Goal: Transaction & Acquisition: Purchase product/service

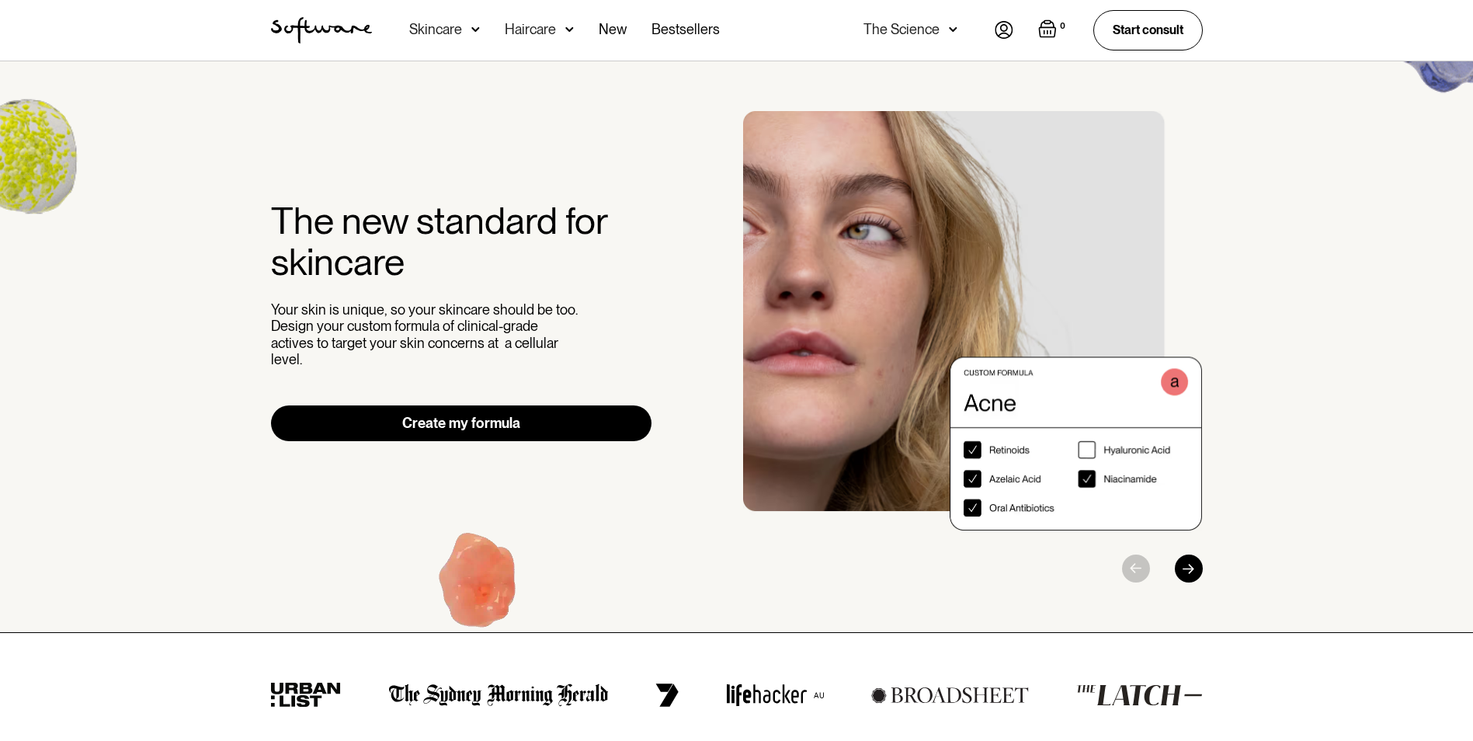
click at [491, 404] on div "The new standard for skincare Your skin is unique, so your skincare should be t…" at bounding box center [736, 346] width 969 height 471
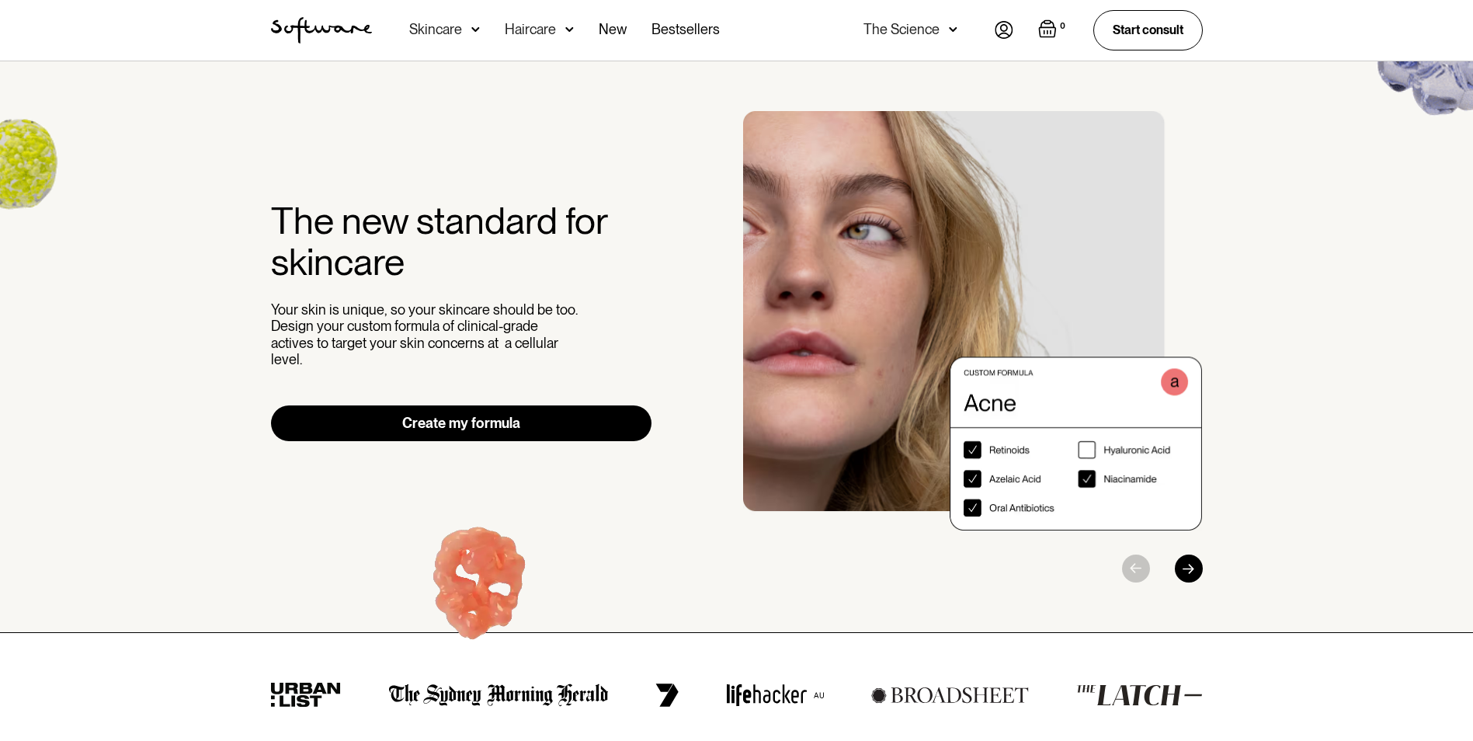
scroll to position [78, 0]
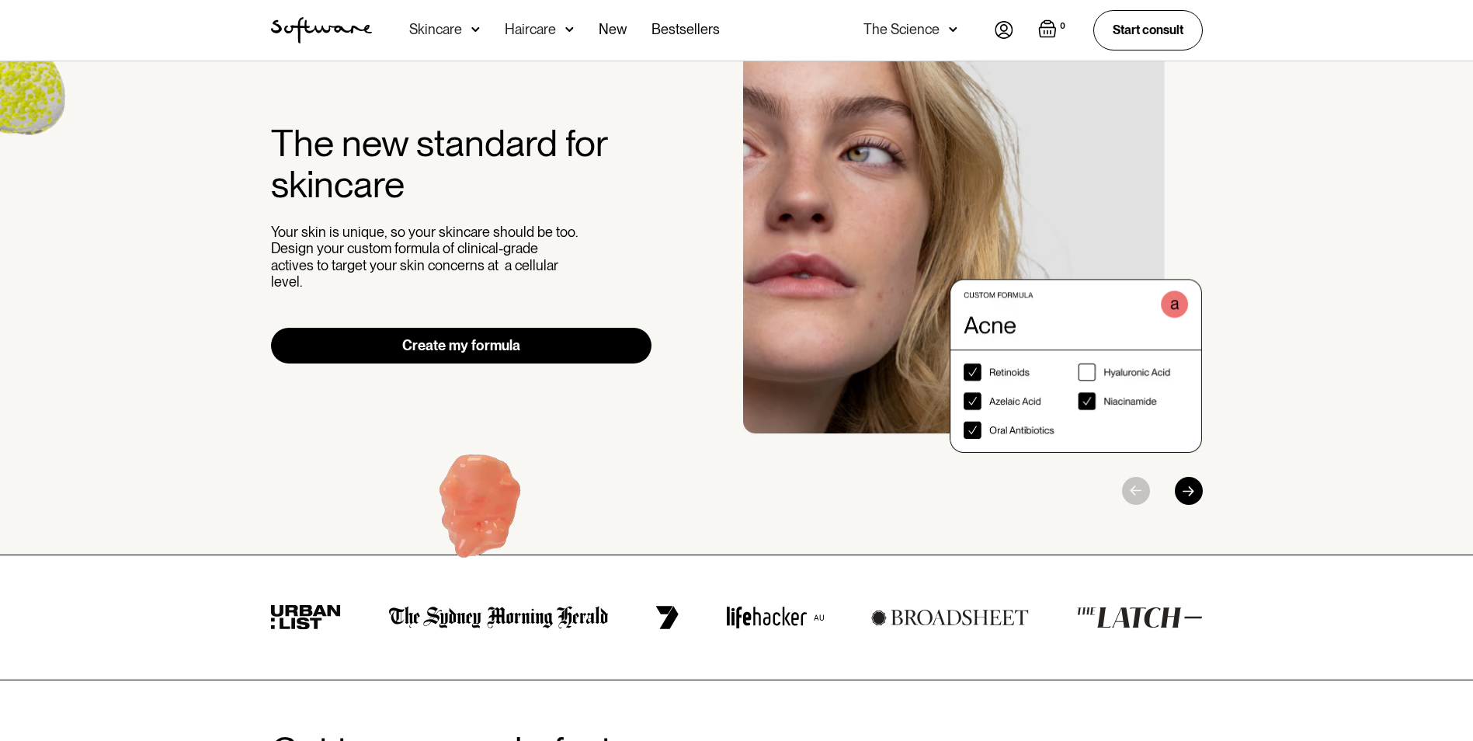
click at [464, 335] on link "Create my formula" at bounding box center [461, 346] width 381 height 36
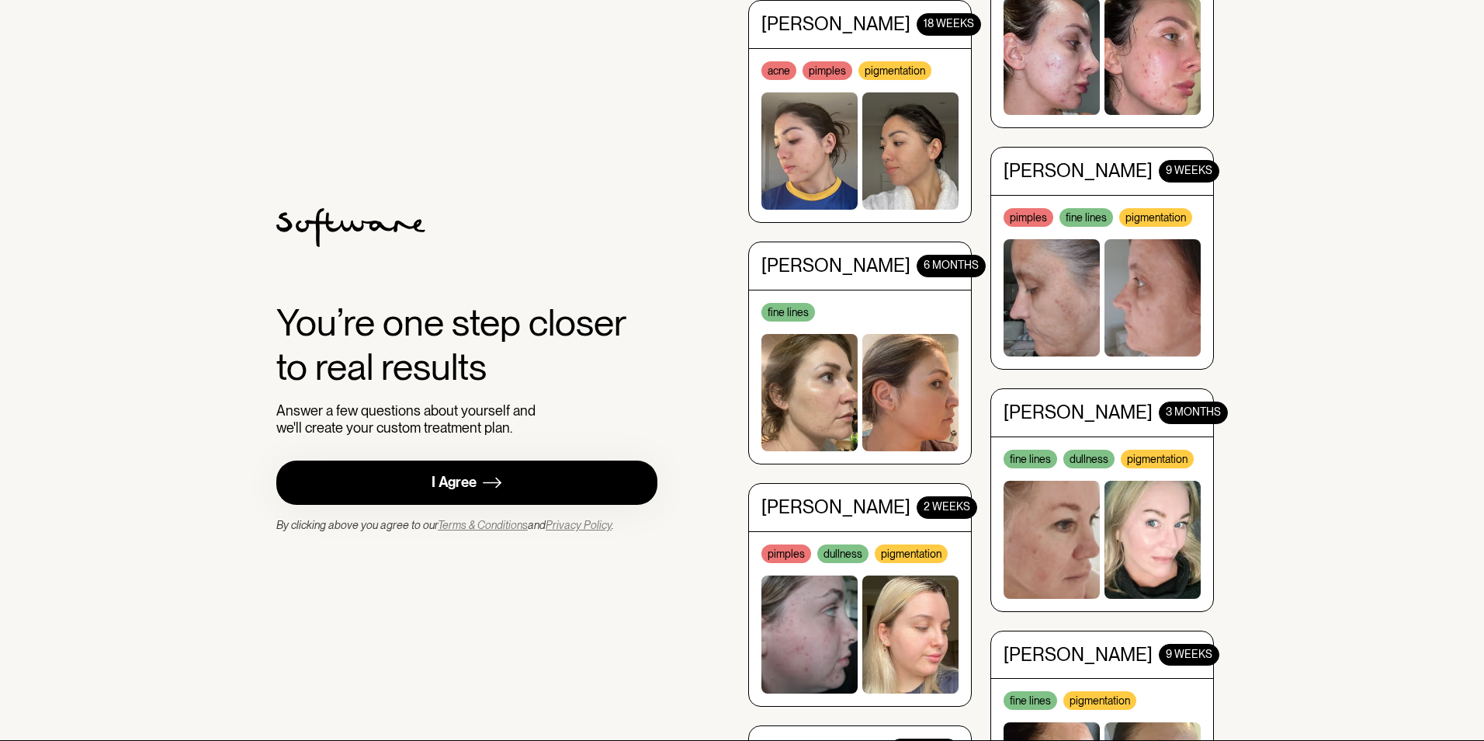
click at [462, 480] on div "I Agree" at bounding box center [454, 483] width 45 height 18
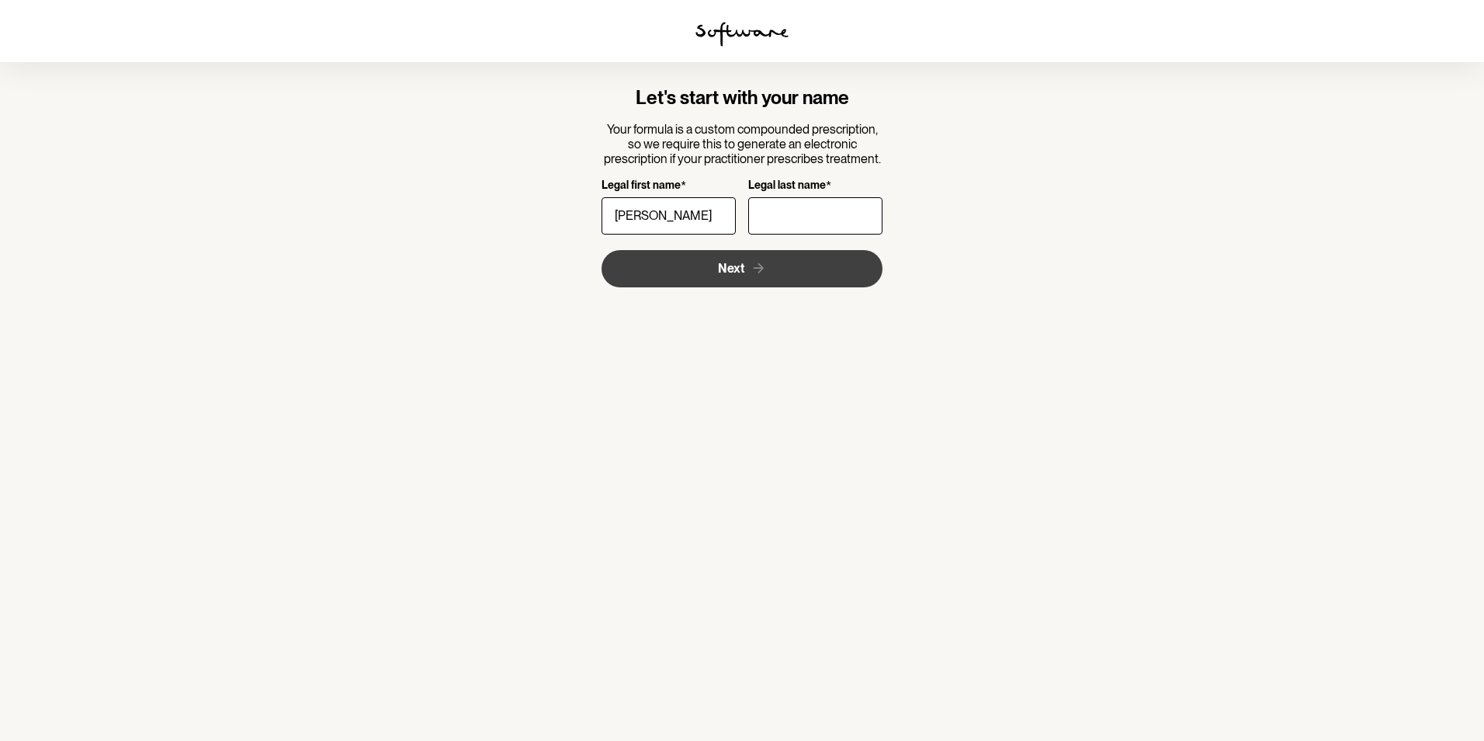
type input "[PERSON_NAME]"
click at [647, 265] on button "Next" at bounding box center [743, 268] width 282 height 37
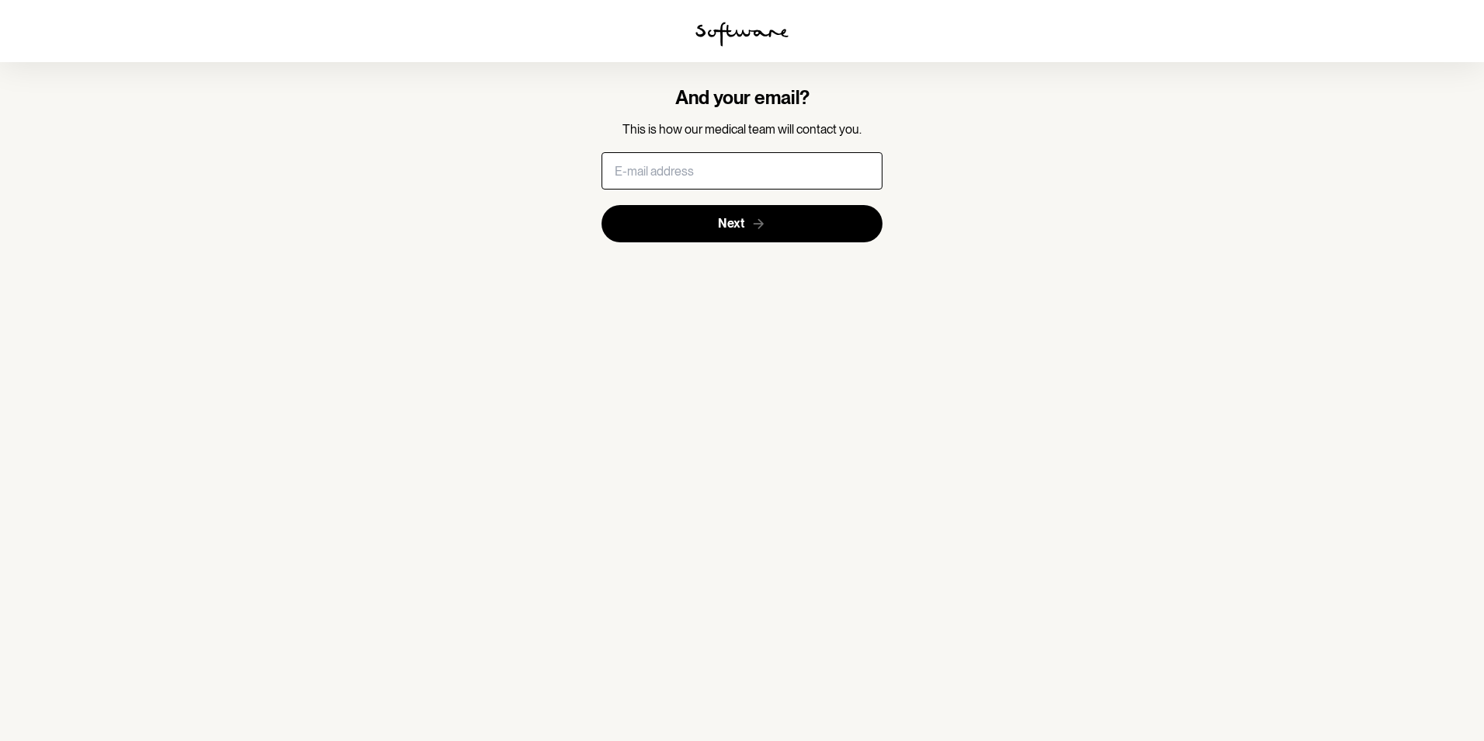
click at [644, 167] on input "text" at bounding box center [743, 170] width 282 height 37
type input "[EMAIL_ADDRESS][DOMAIN_NAME]"
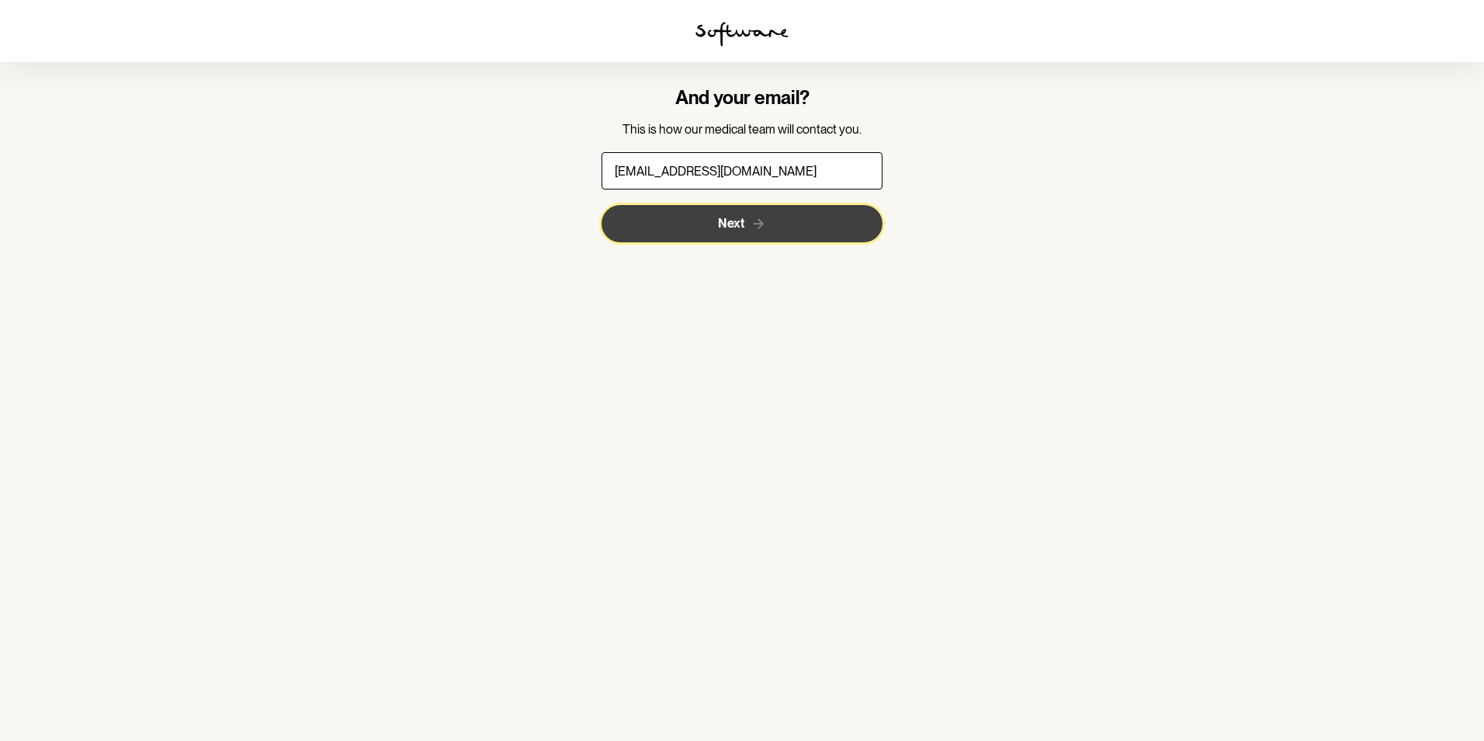
click at [720, 220] on span "Next" at bounding box center [731, 223] width 26 height 15
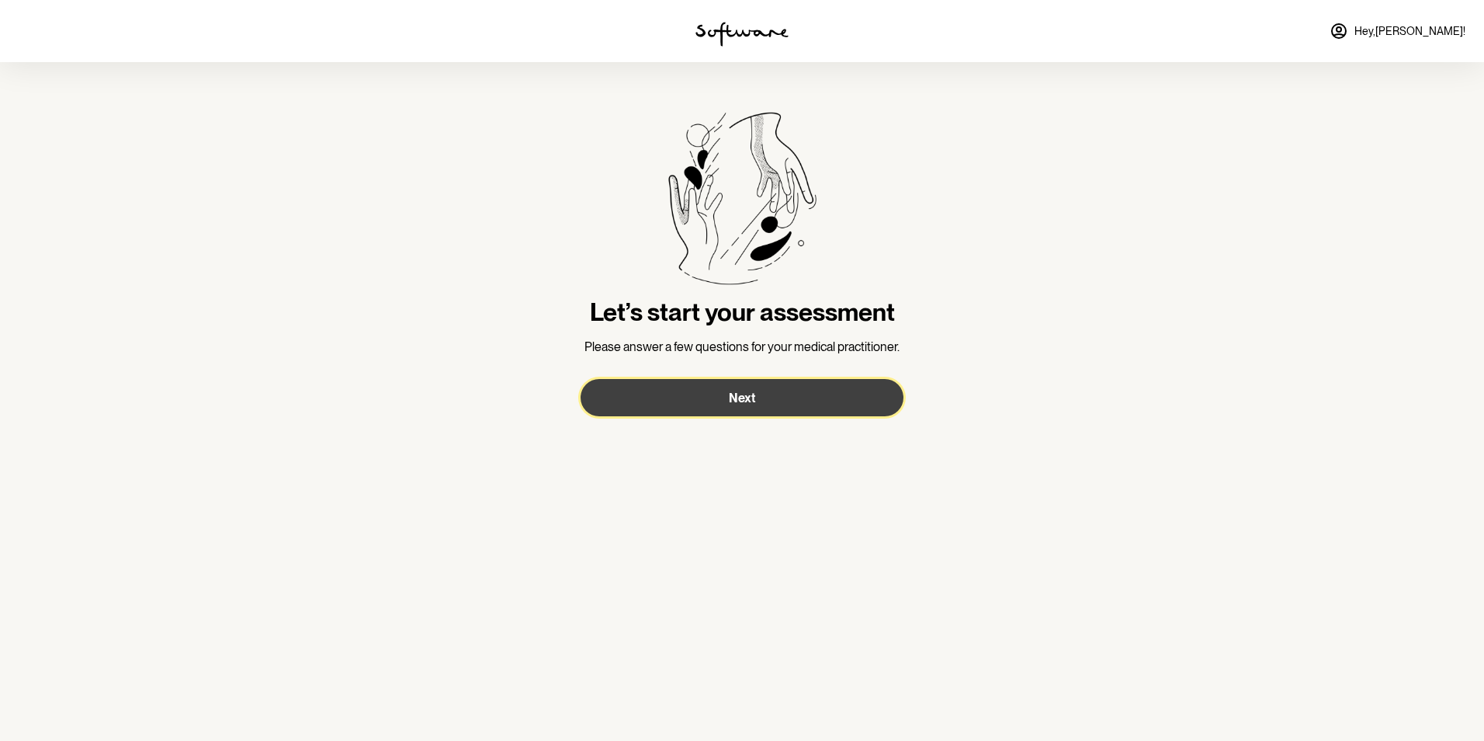
click at [740, 395] on span "Next" at bounding box center [742, 397] width 26 height 15
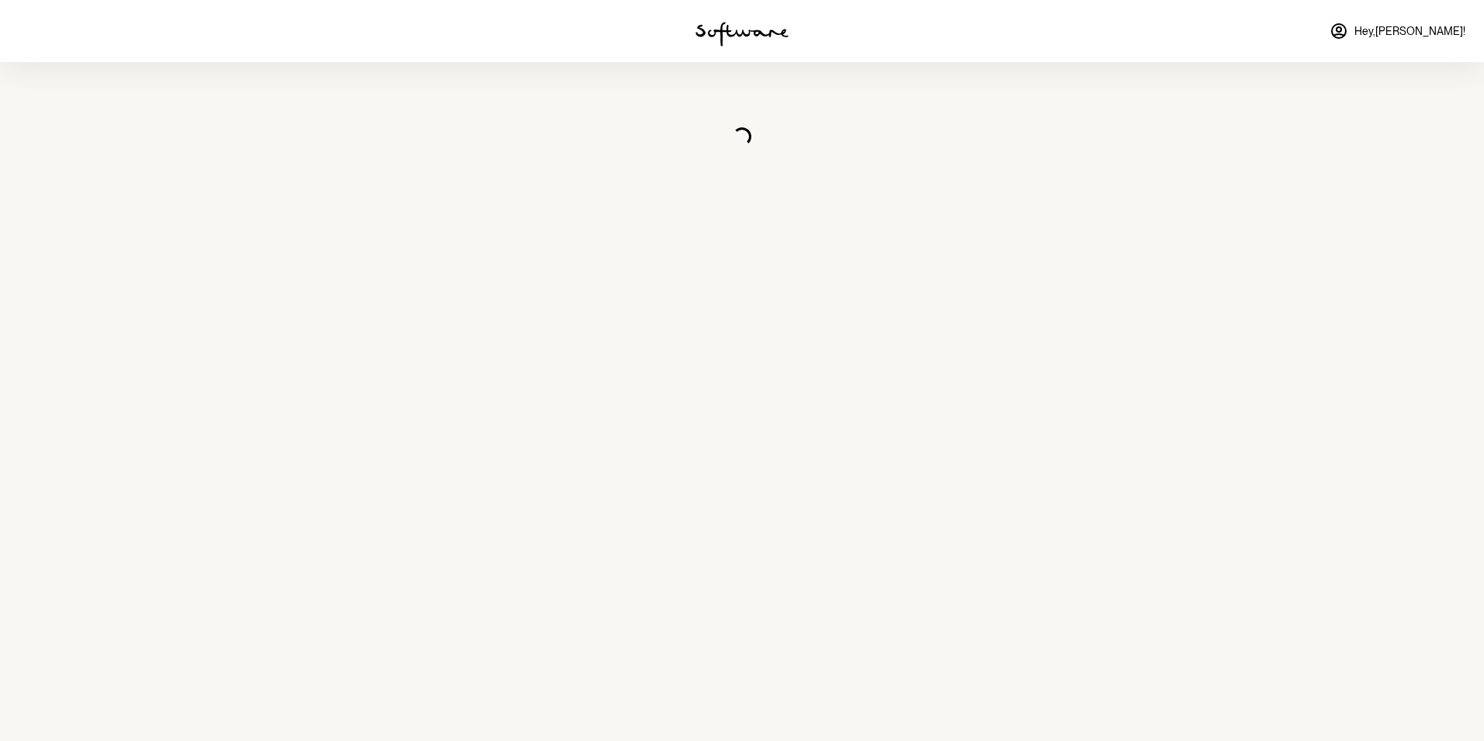
click at [1447, 31] on span "Hey, [PERSON_NAME] !" at bounding box center [1410, 31] width 111 height 13
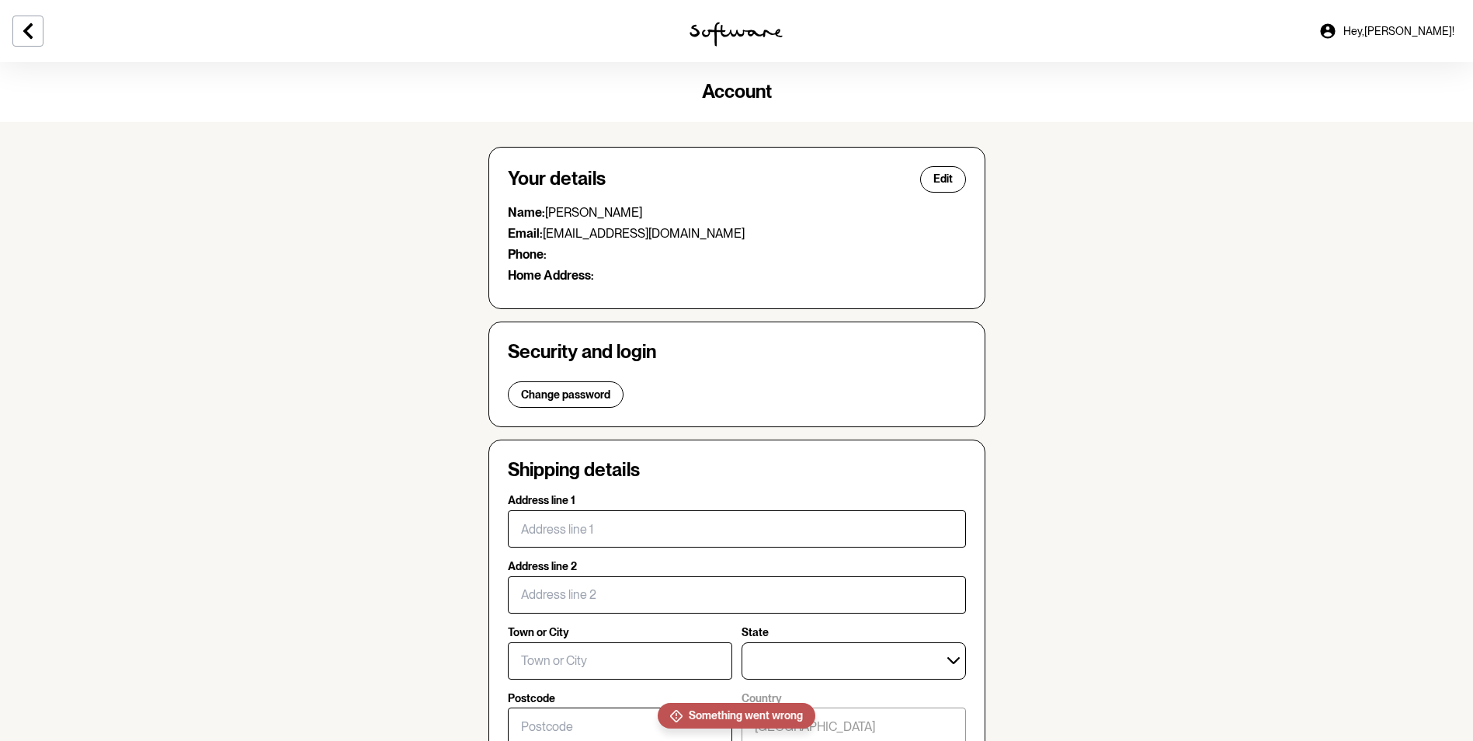
click at [578, 238] on p "Email: [EMAIL_ADDRESS][DOMAIN_NAME]" at bounding box center [737, 233] width 458 height 15
click at [943, 182] on span "Edit" at bounding box center [942, 178] width 19 height 13
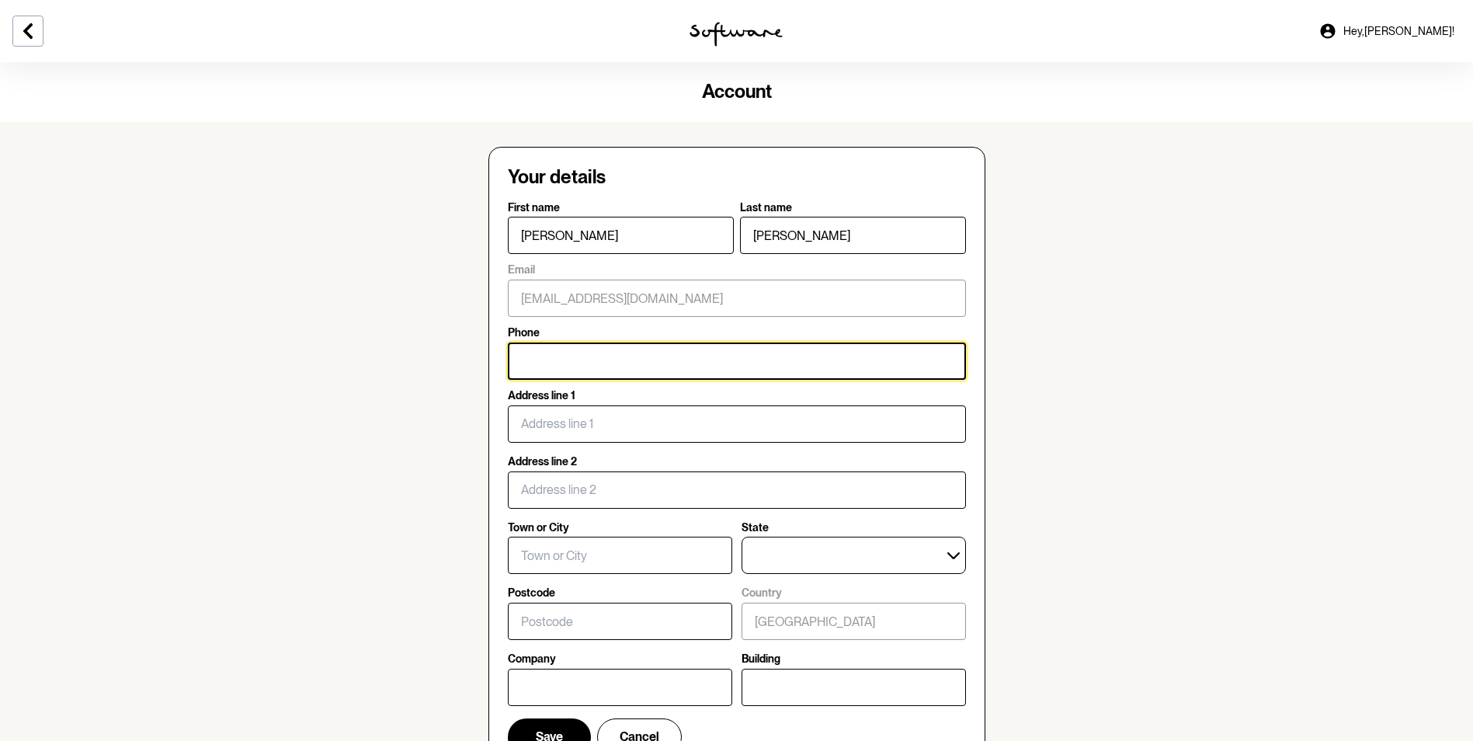
click at [543, 363] on input "Phone" at bounding box center [737, 360] width 458 height 37
type input "0411 535 485"
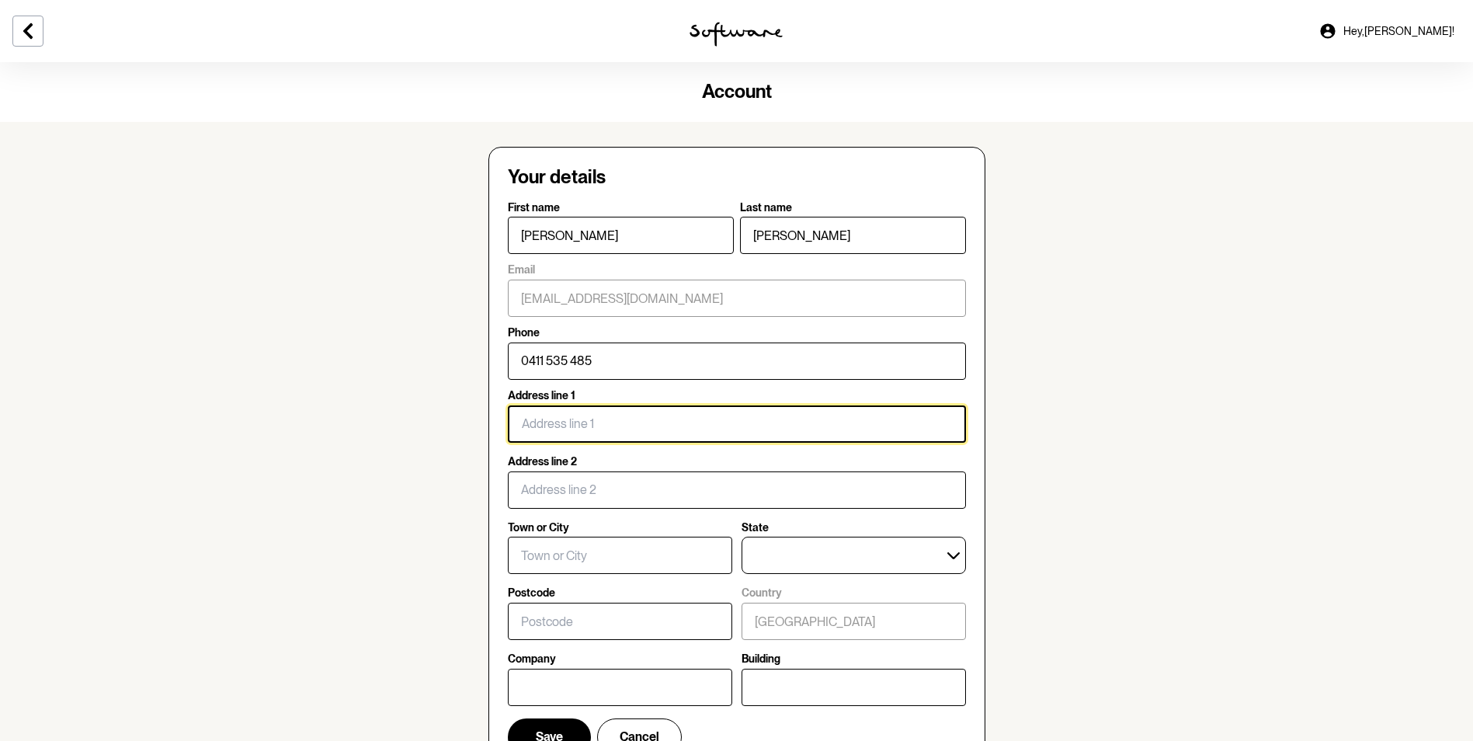
click at [633, 422] on input "Address line 1" at bounding box center [737, 423] width 458 height 37
type input "[STREET_ADDRESS]"
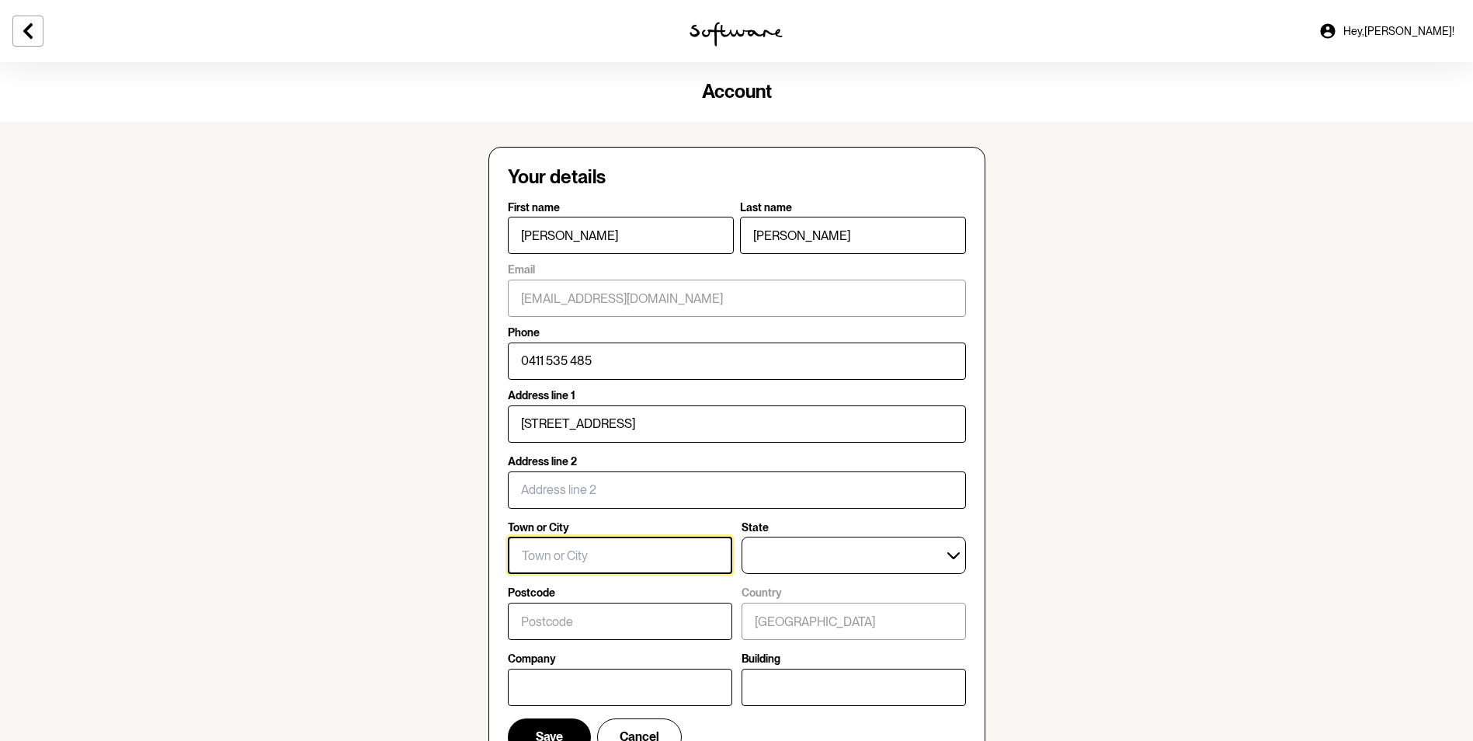
type input "Wannanup"
type input "6210"
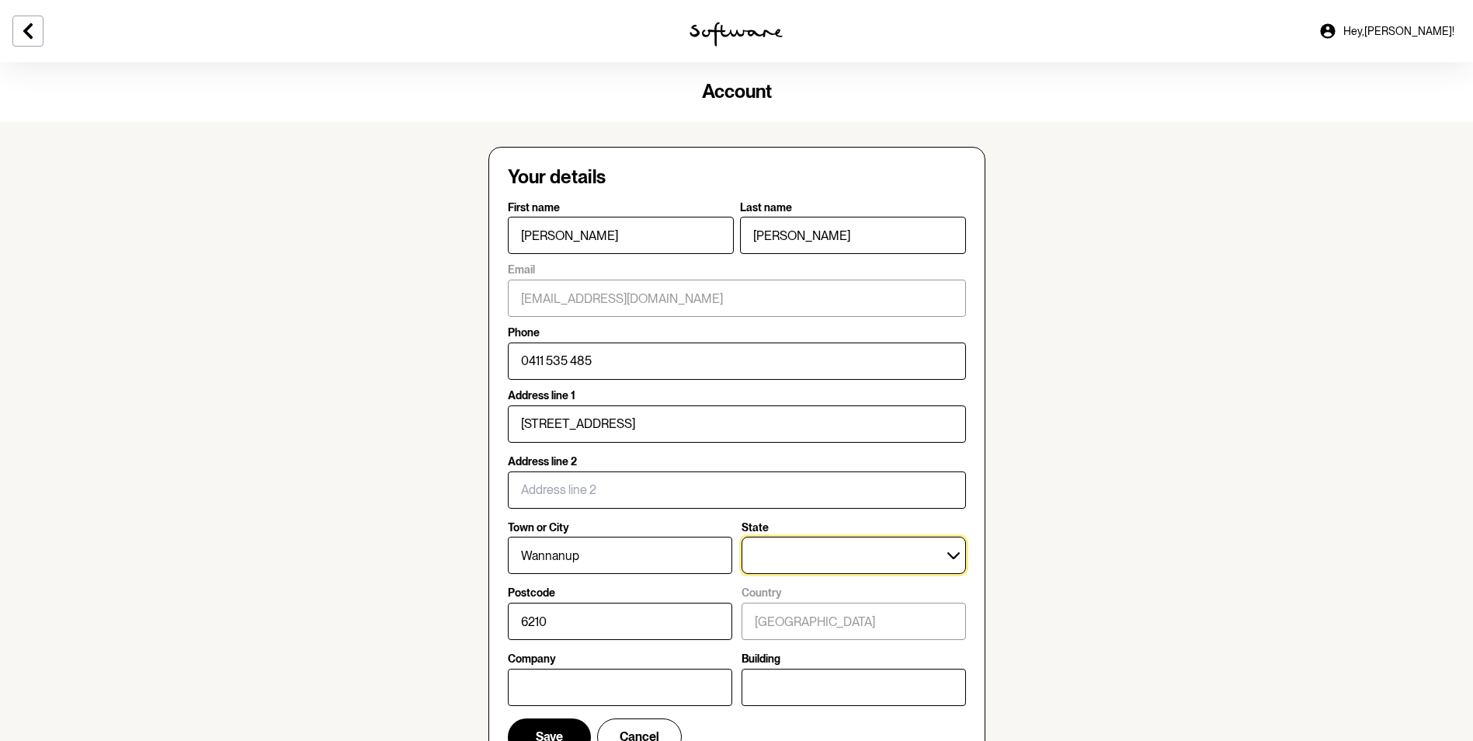
click at [785, 553] on select "[GEOGRAPHIC_DATA] [GEOGRAPHIC_DATA] [GEOGRAPHIC_DATA] [GEOGRAPHIC_DATA] [GEOGRA…" at bounding box center [853, 554] width 224 height 37
select select "WA"
click at [741, 536] on select "[GEOGRAPHIC_DATA] [GEOGRAPHIC_DATA] [GEOGRAPHIC_DATA] [GEOGRAPHIC_DATA] [GEOGRA…" at bounding box center [853, 554] width 224 height 37
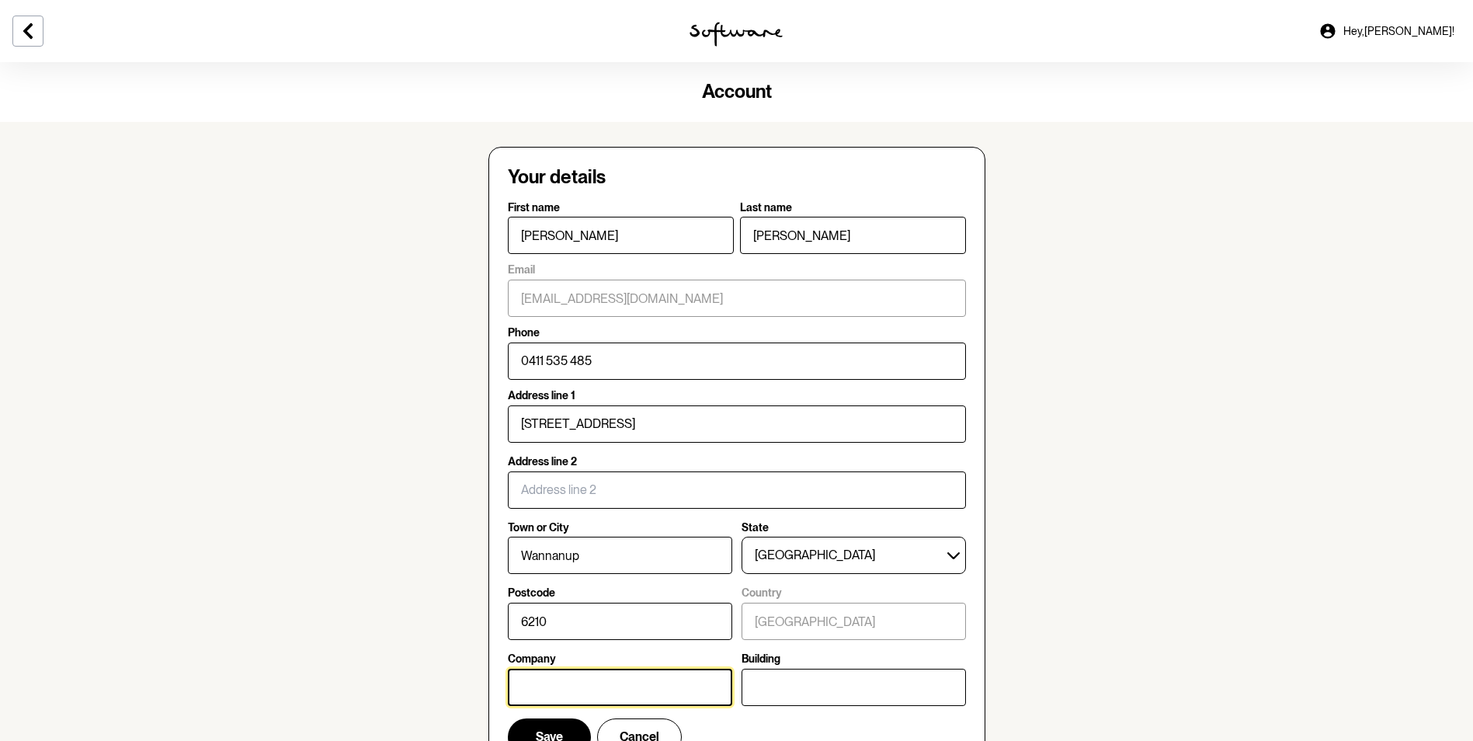
drag, startPoint x: 605, startPoint y: 682, endPoint x: 734, endPoint y: 685, distance: 129.7
click at [607, 681] on input "Company" at bounding box center [620, 686] width 224 height 37
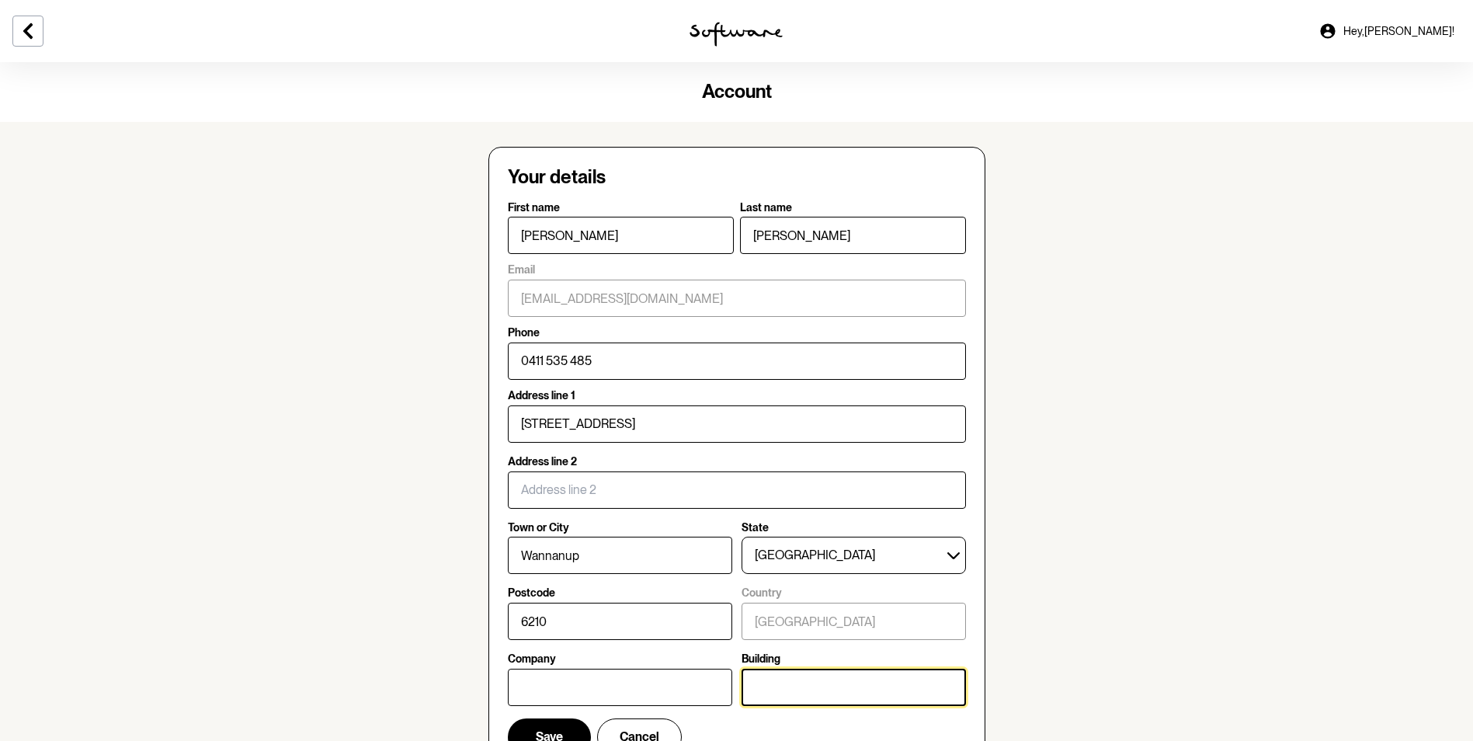
click at [851, 682] on input "Building" at bounding box center [853, 686] width 224 height 37
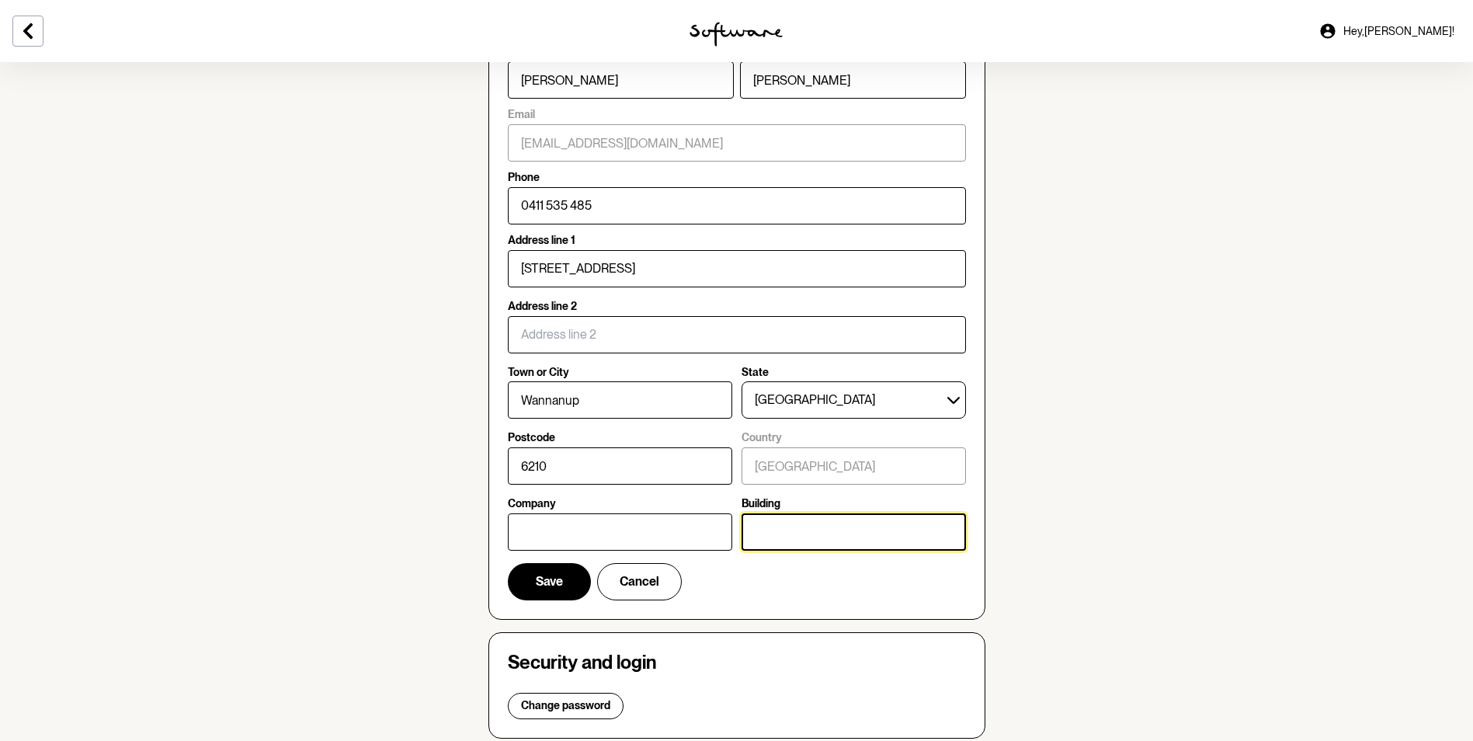
scroll to position [310, 0]
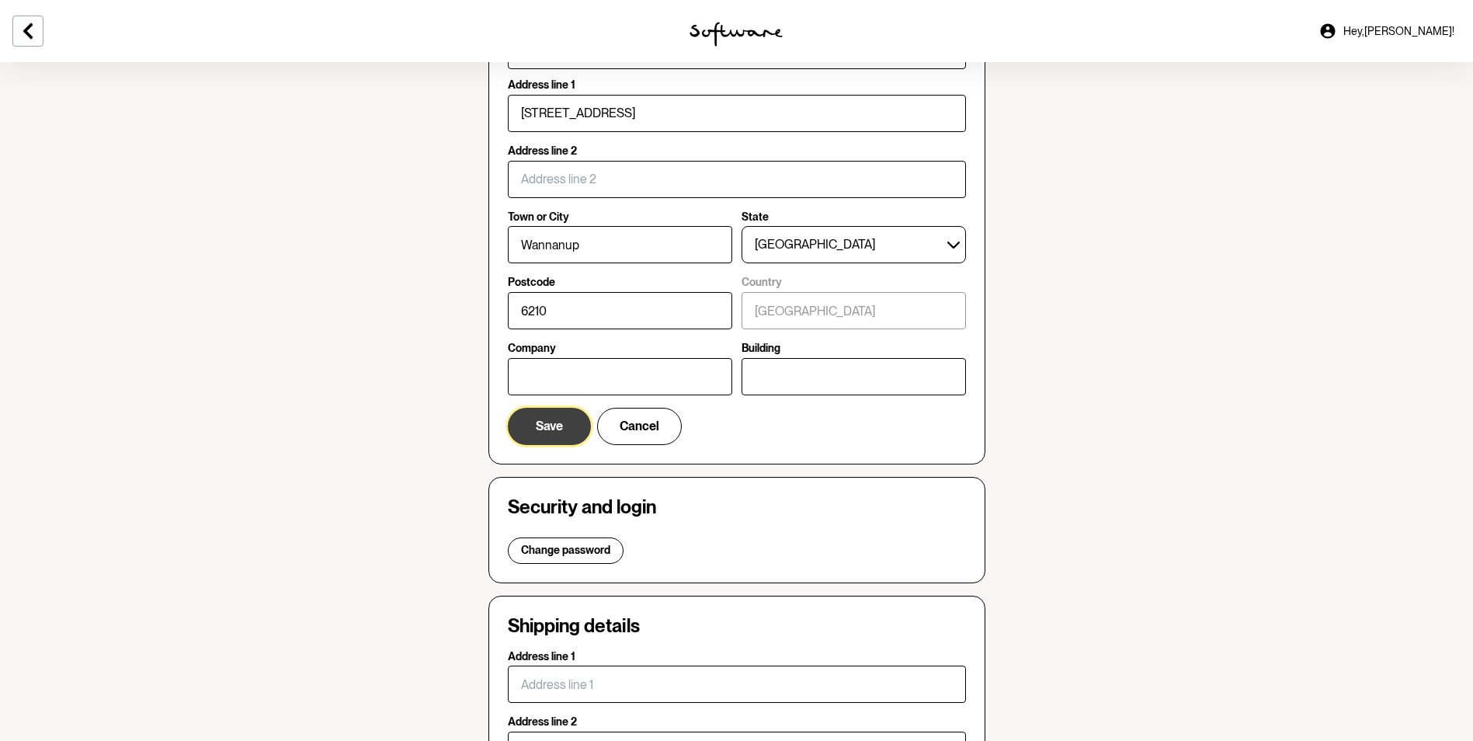
click at [541, 422] on span "Save" at bounding box center [549, 425] width 27 height 15
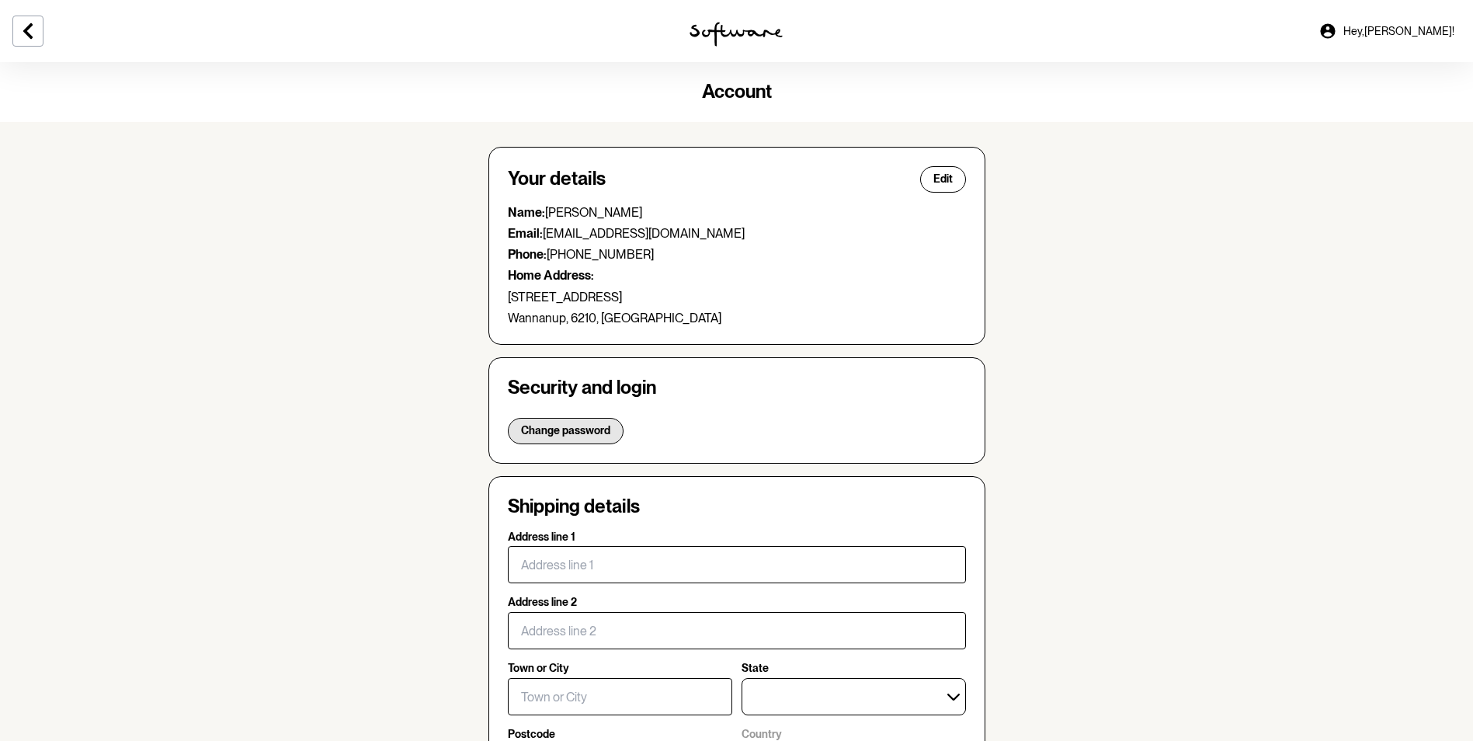
scroll to position [78, 0]
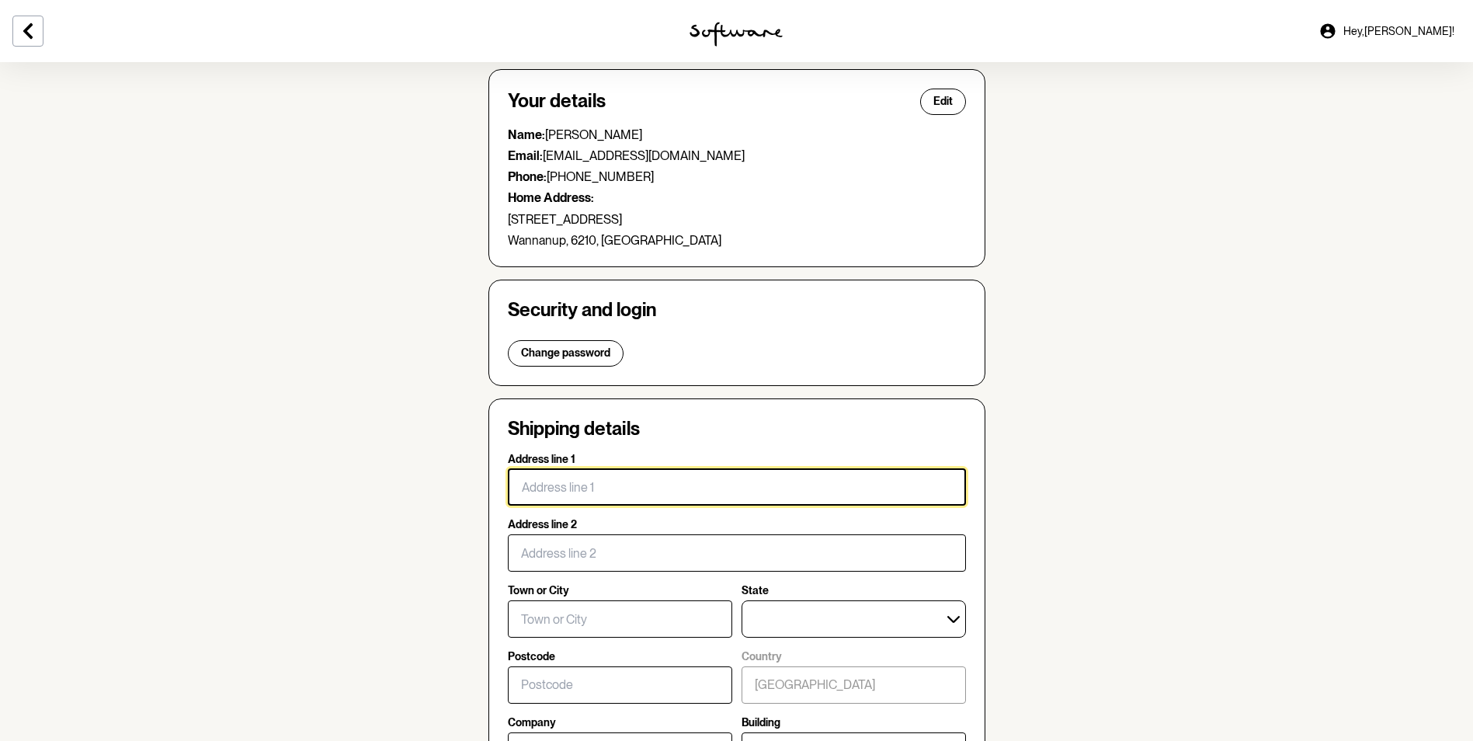
click at [579, 494] on input "Address line 1" at bounding box center [737, 486] width 458 height 37
type input "[STREET_ADDRESS]"
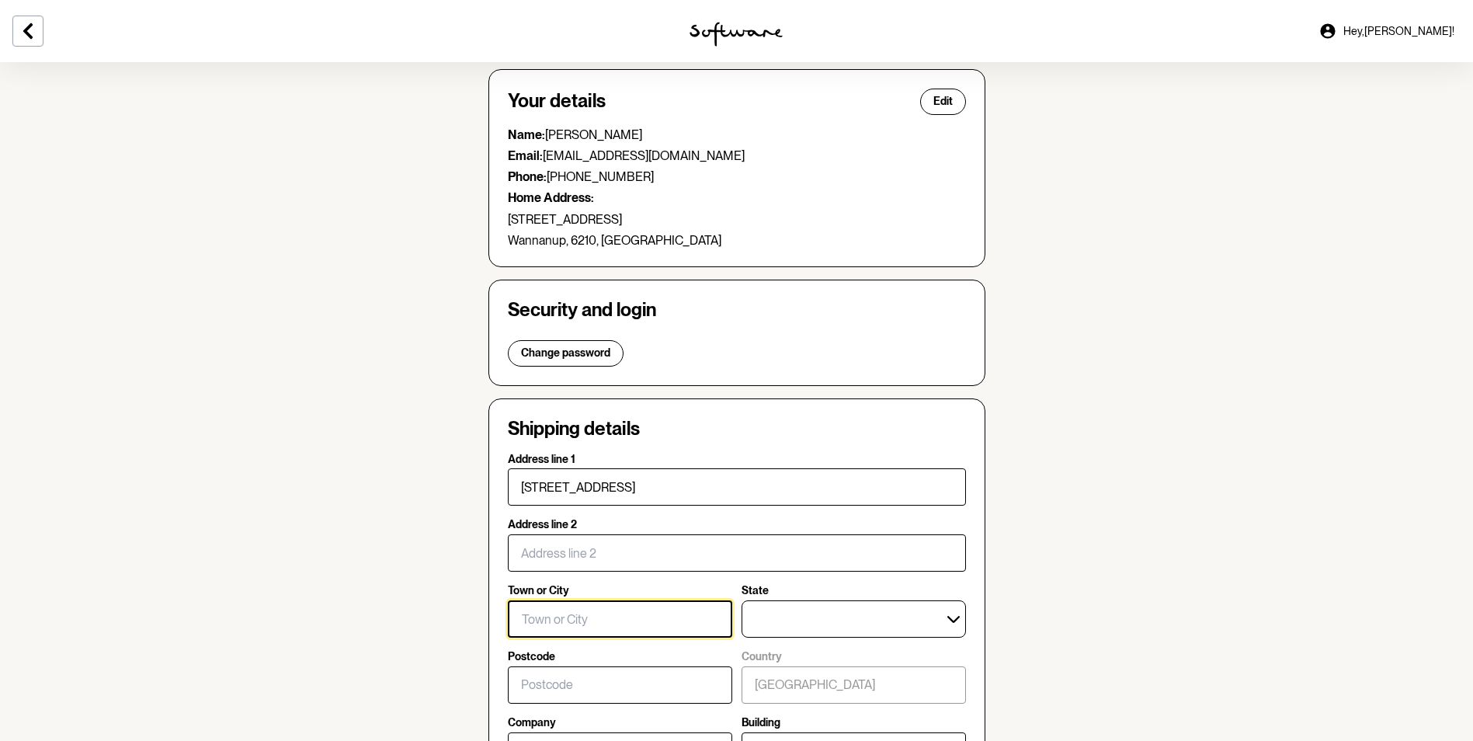
type input "Wannanup"
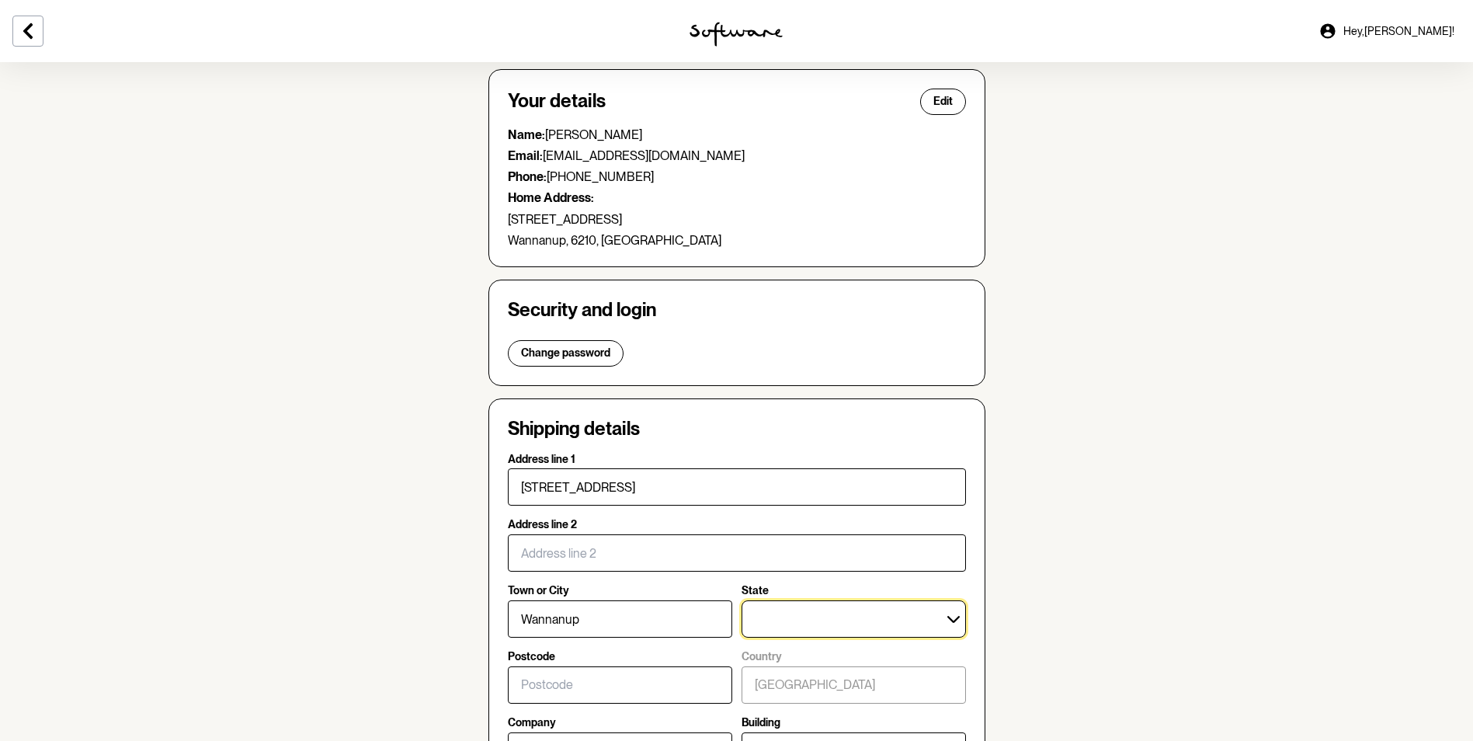
select select "WA"
type input "6210"
click at [1114, 600] on section "Account Your details Edit Name: [PERSON_NAME] Email: [EMAIL_ADDRESS][DOMAIN_NAM…" at bounding box center [736, 663] width 1473 height 1359
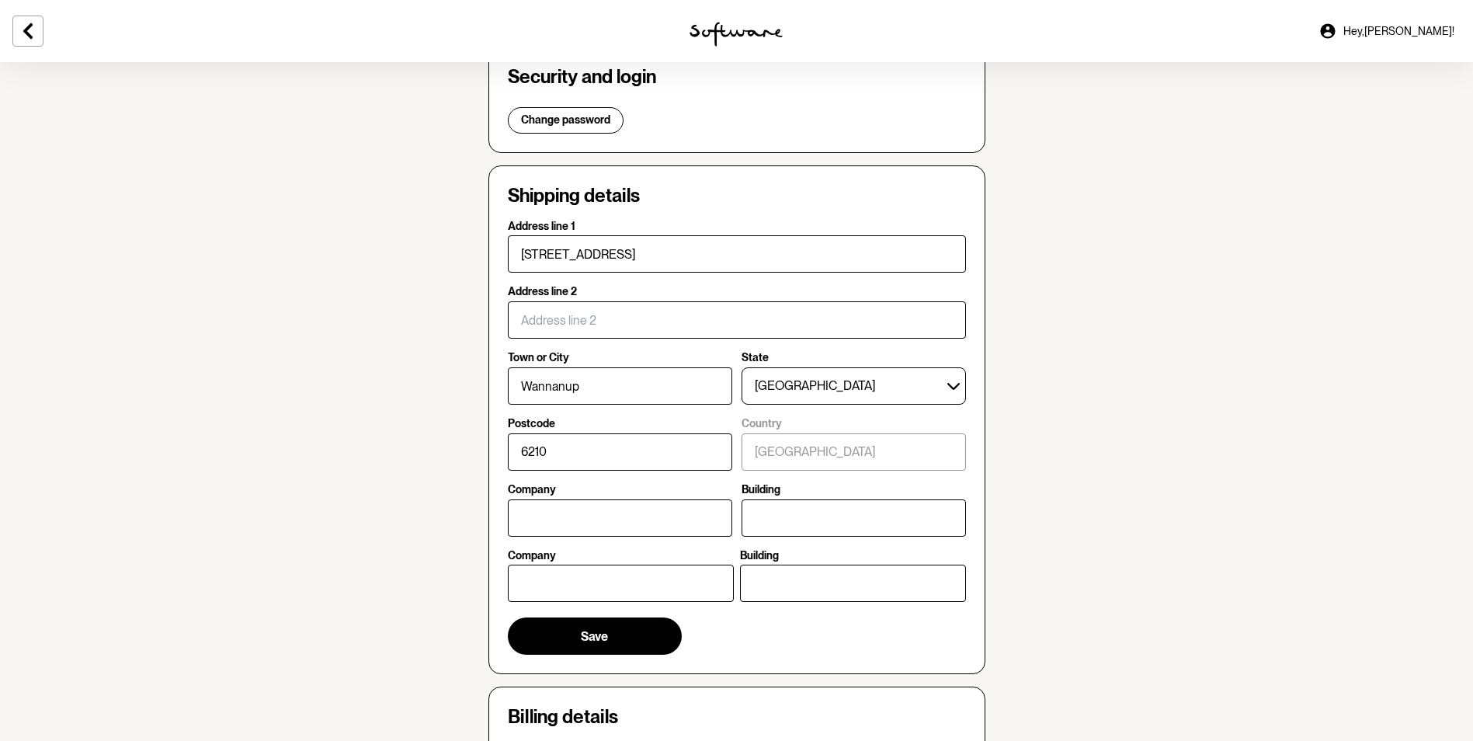
scroll to position [466, 0]
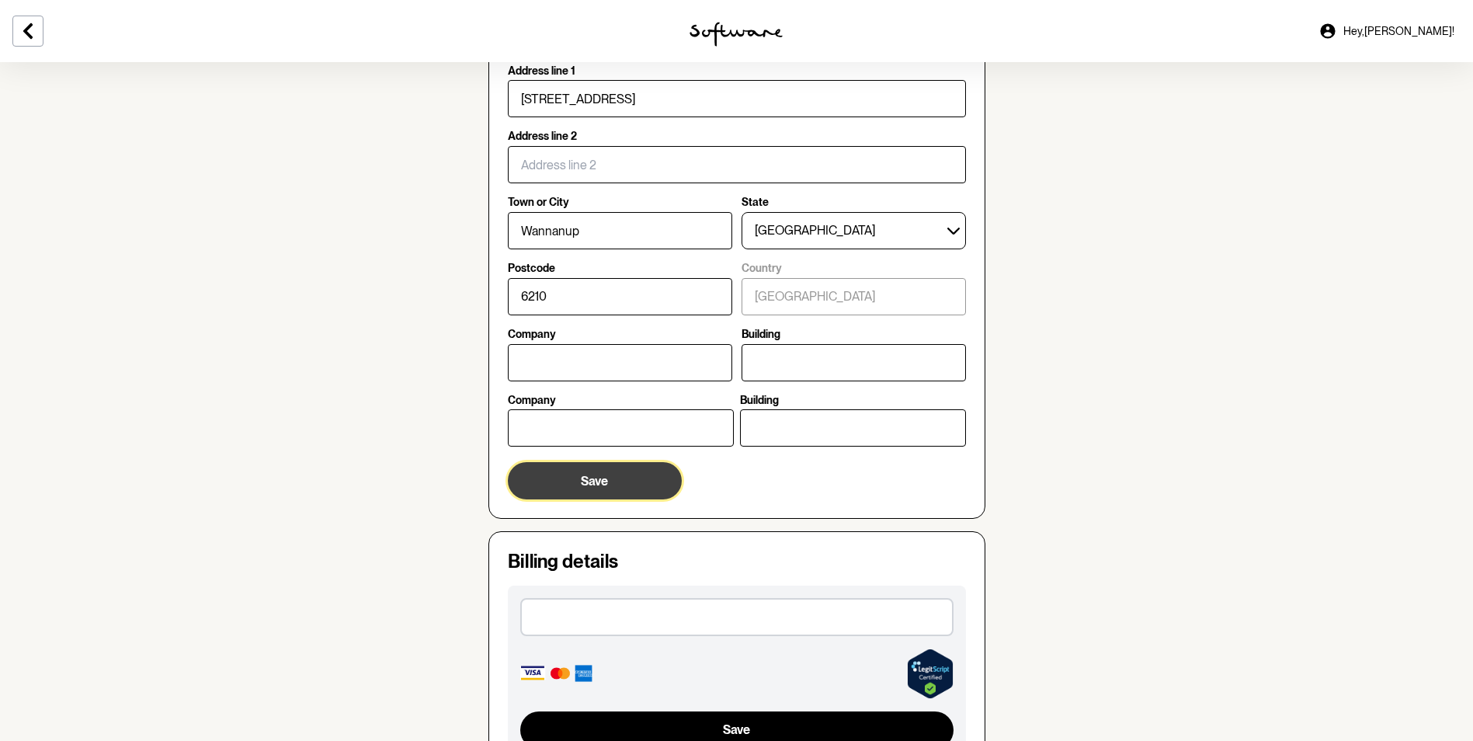
click at [578, 478] on button "Save" at bounding box center [595, 480] width 174 height 37
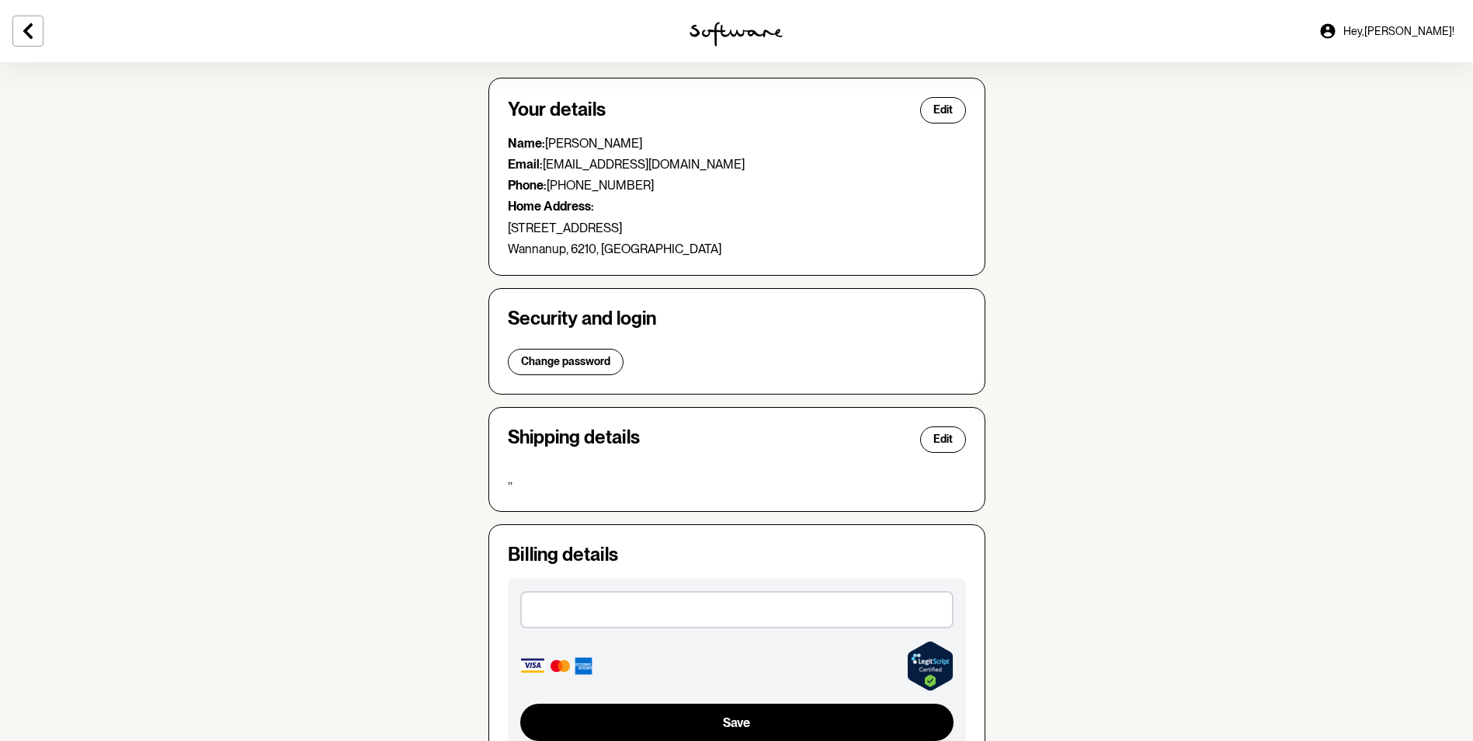
scroll to position [0, 0]
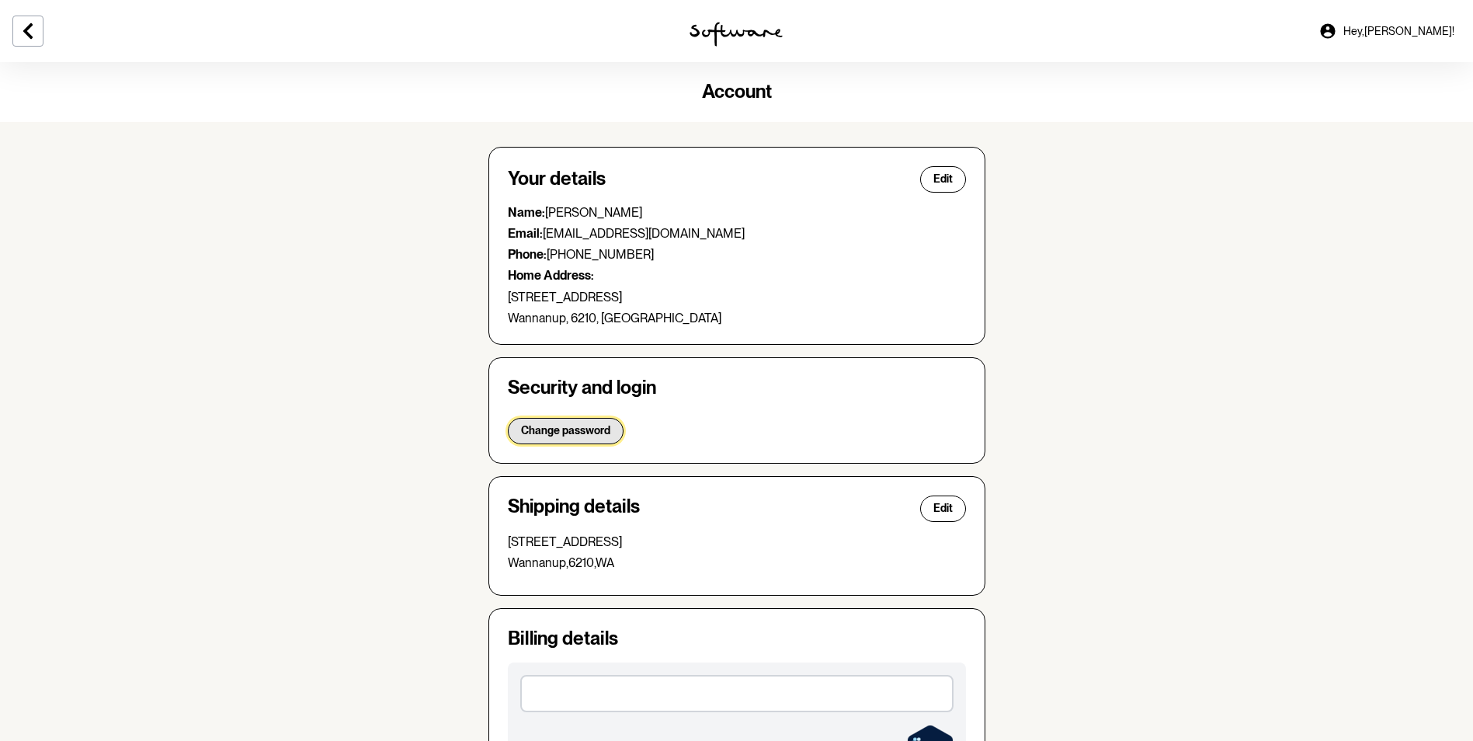
click at [564, 432] on span "Change password" at bounding box center [565, 430] width 89 height 13
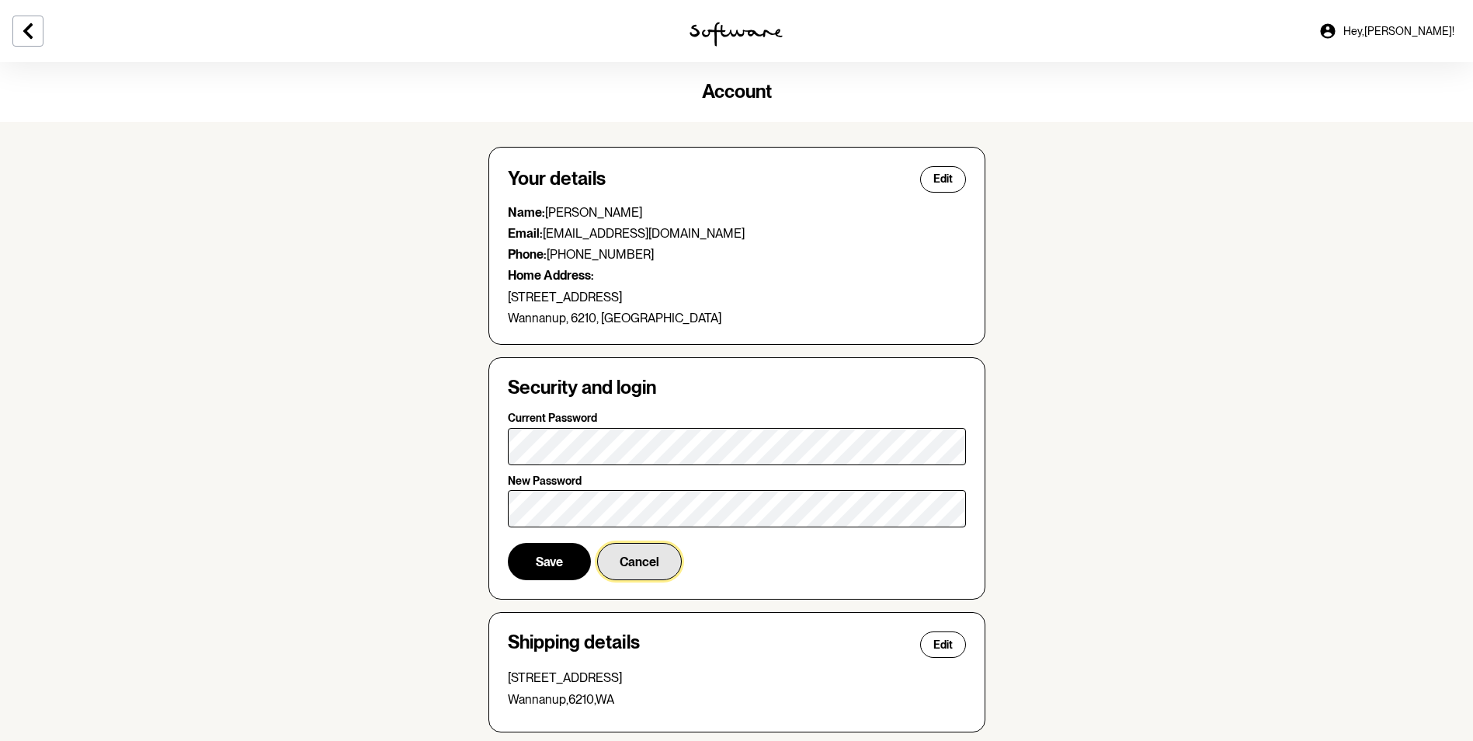
click at [636, 559] on span "Cancel" at bounding box center [639, 561] width 40 height 15
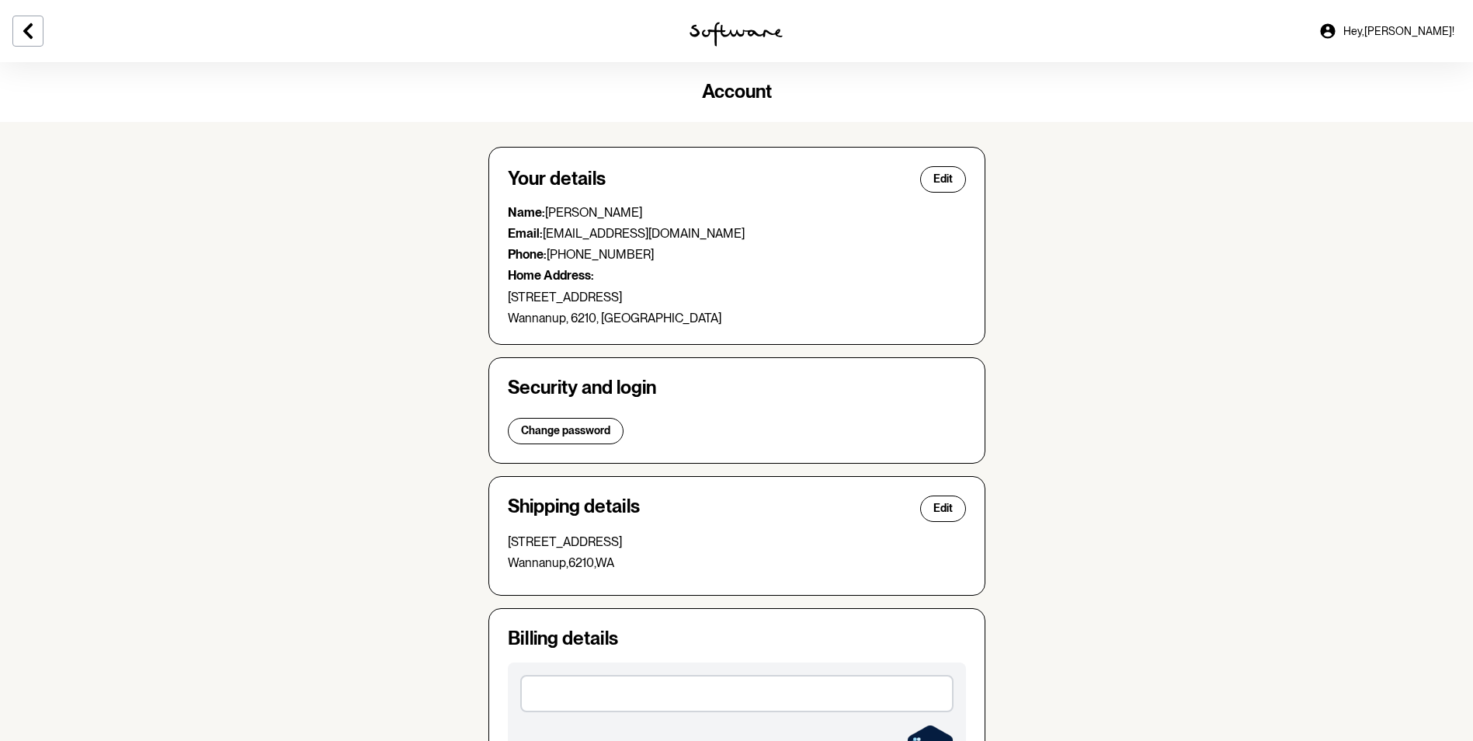
click at [1204, 510] on section "Account Your details Edit Name: [PERSON_NAME] Email: [EMAIL_ADDRESS][DOMAIN_NAM…" at bounding box center [736, 547] width 1473 height 970
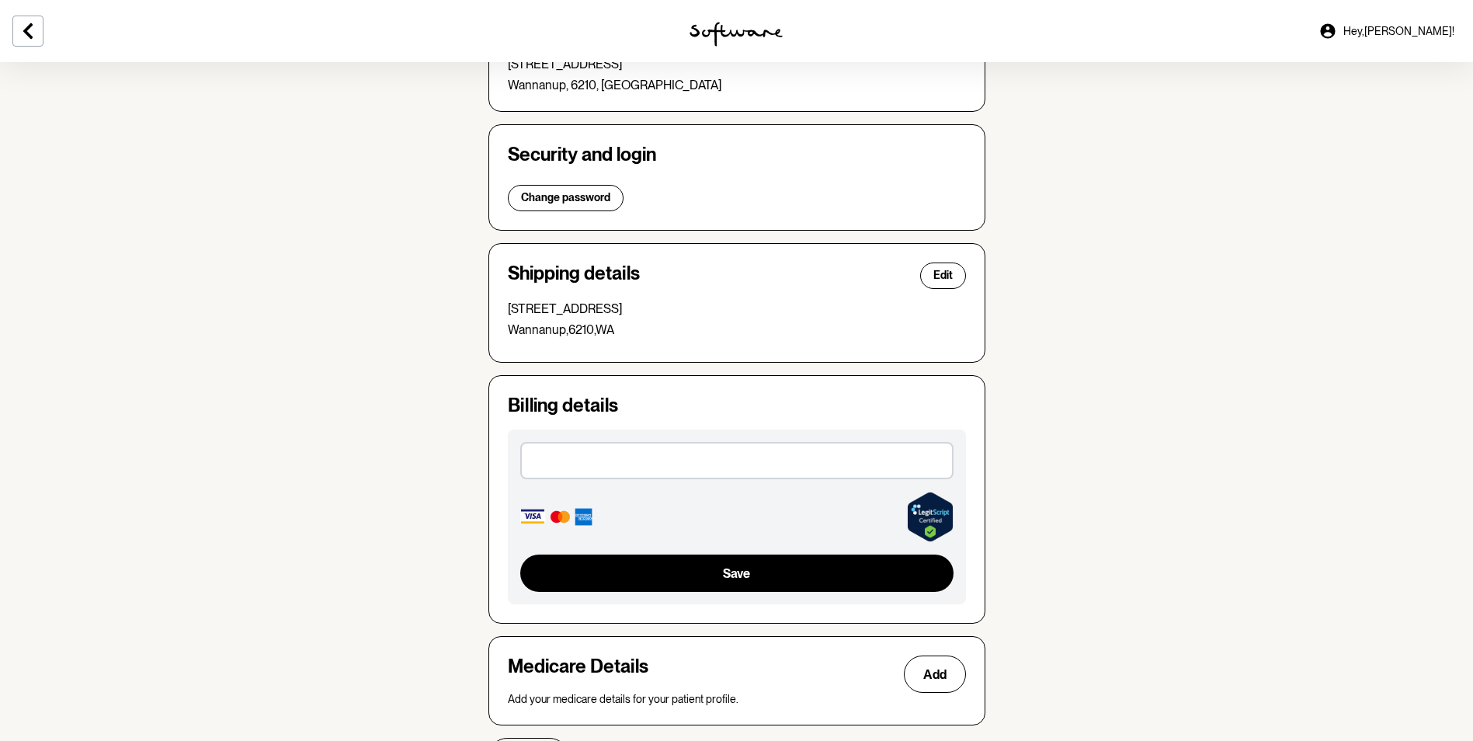
scroll to position [310, 0]
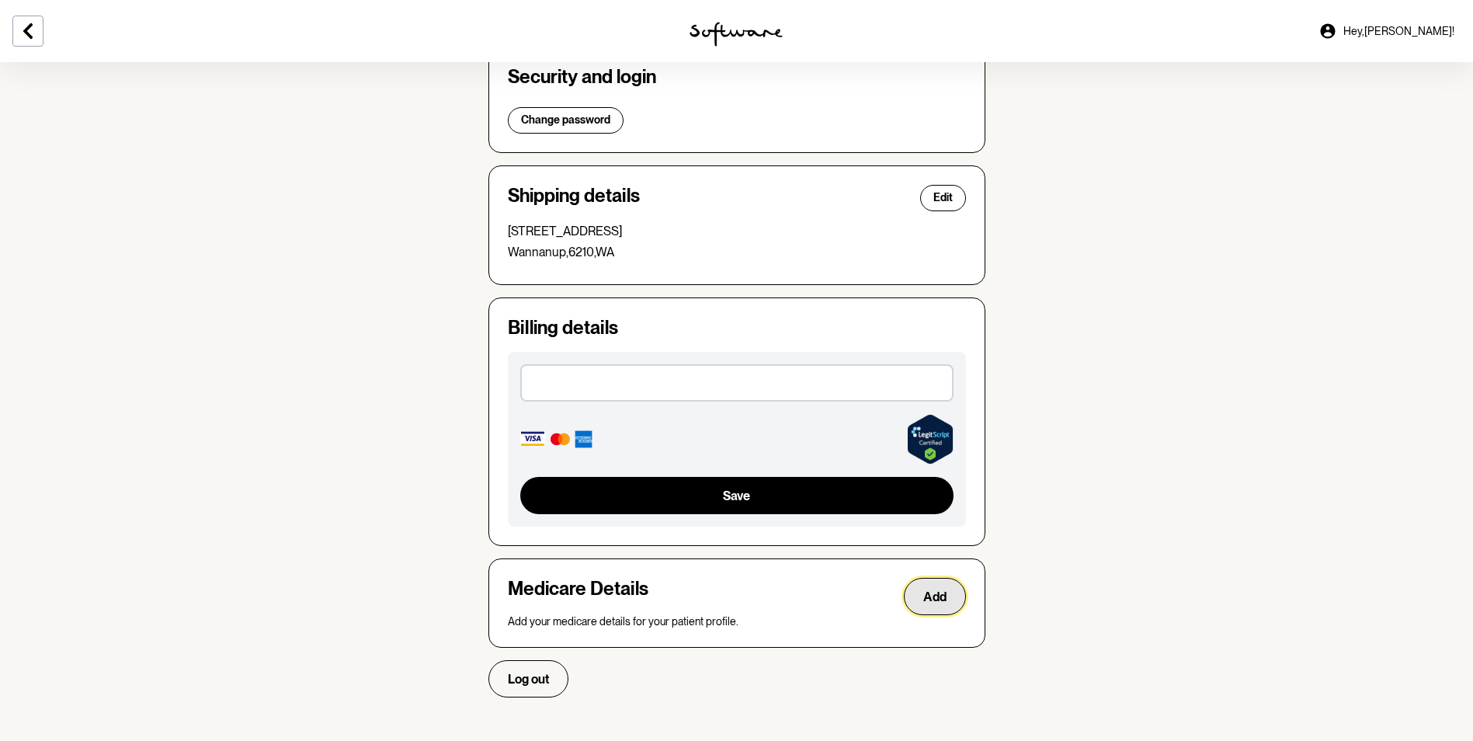
click at [952, 594] on button "Add" at bounding box center [935, 596] width 62 height 37
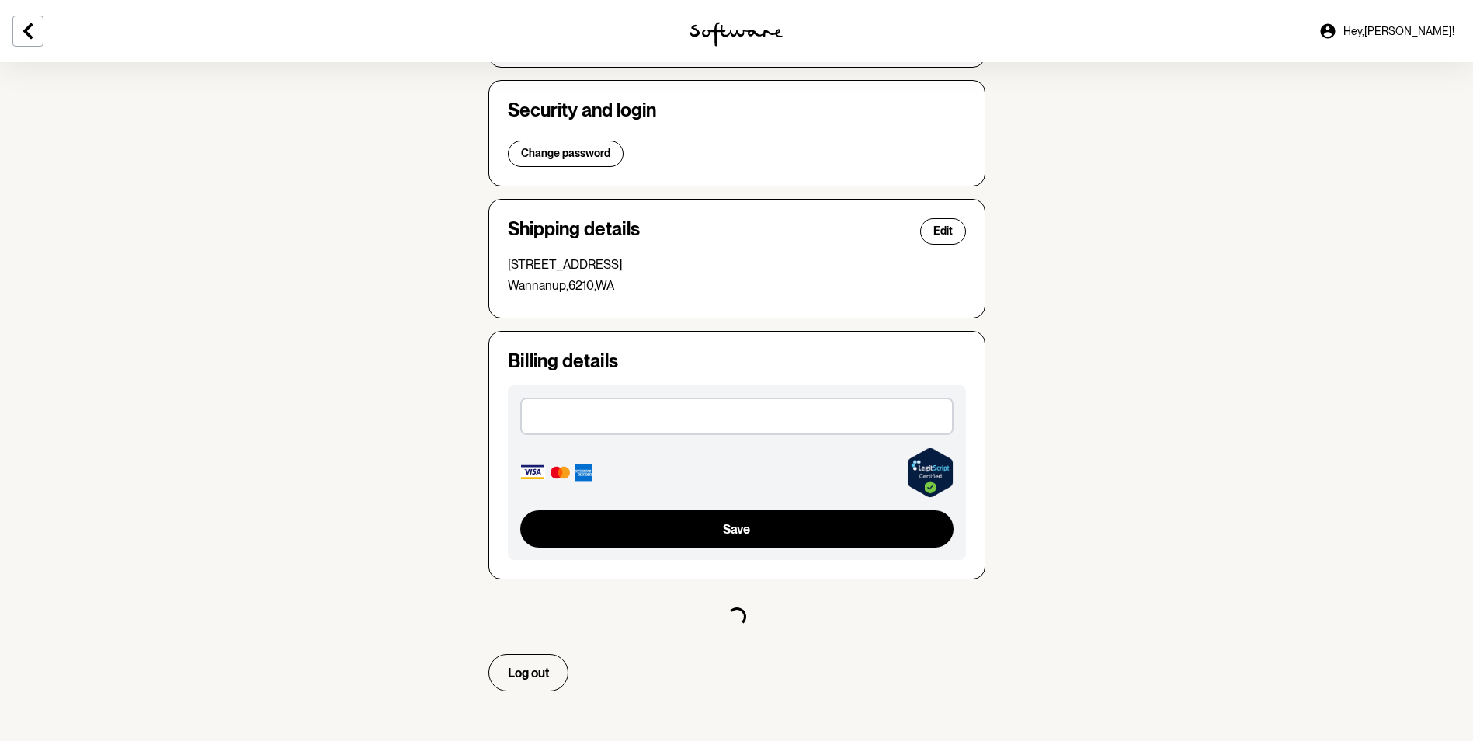
select select "N"
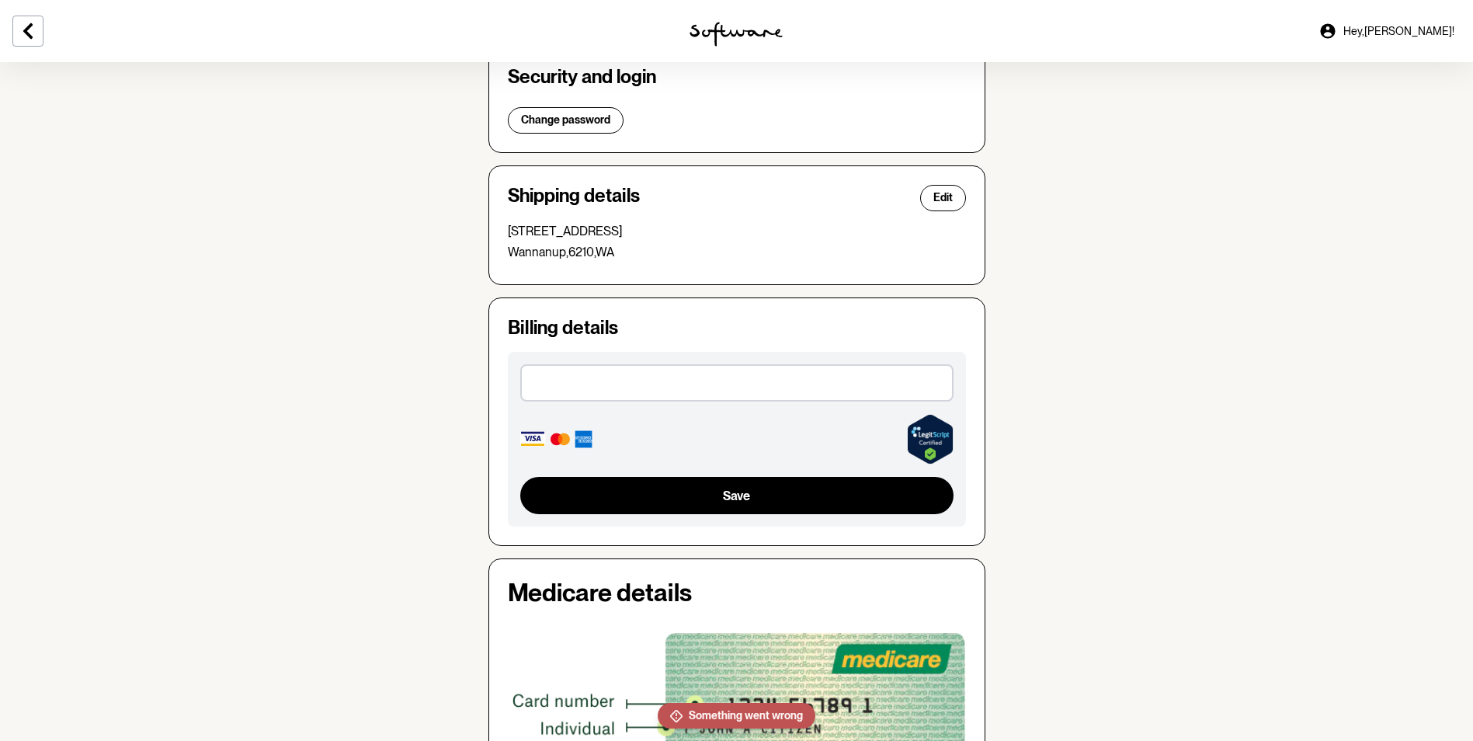
scroll to position [543, 0]
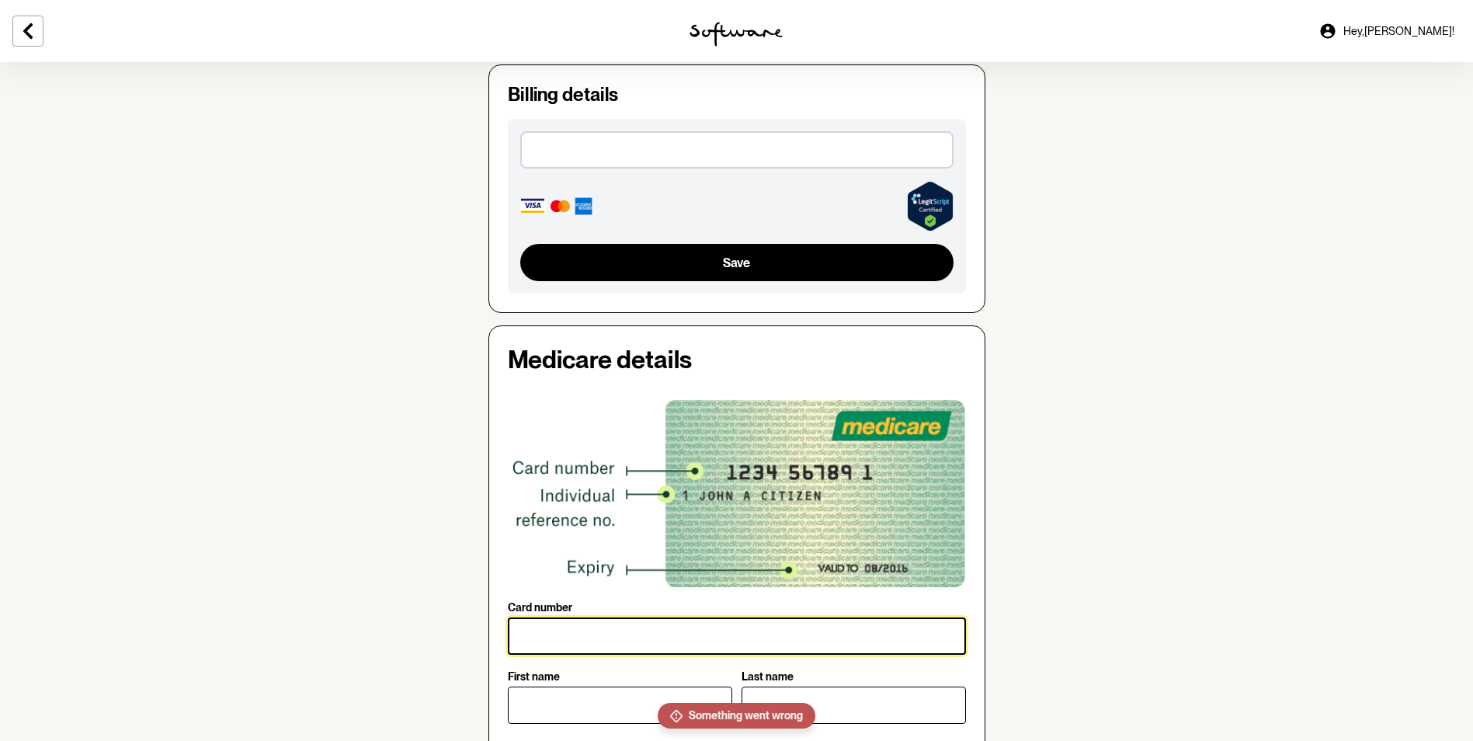
click at [575, 636] on input "Card number" at bounding box center [737, 635] width 458 height 37
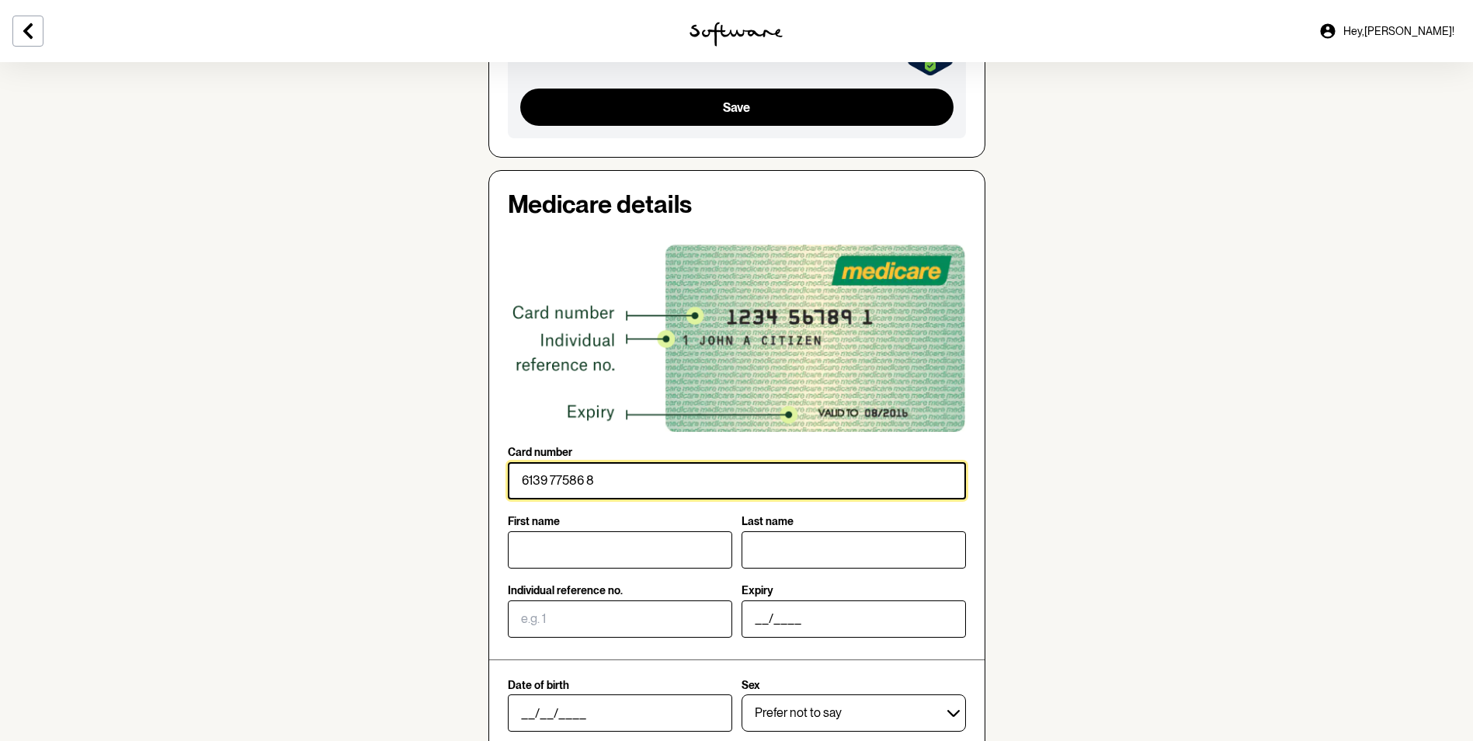
type input "6139 77586 8"
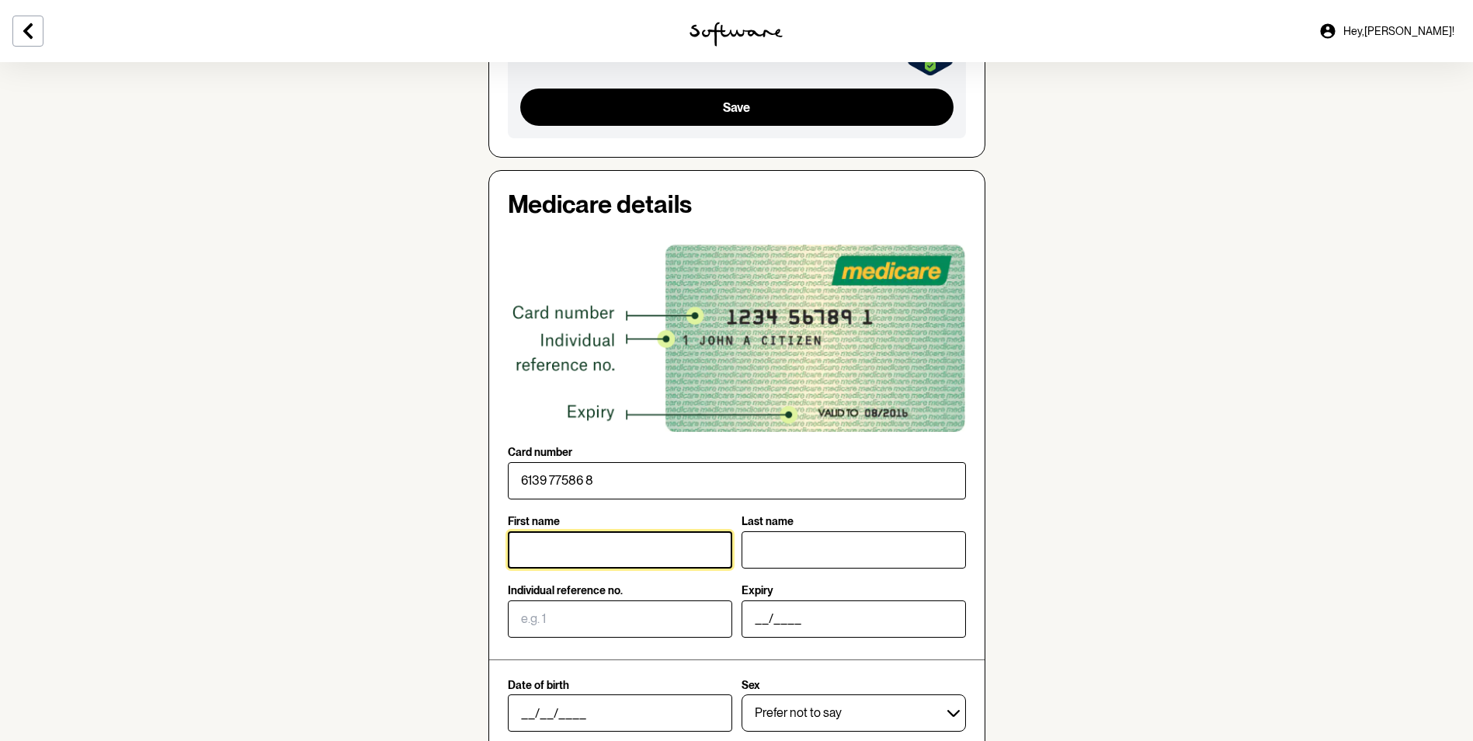
click at [586, 552] on input "First name" at bounding box center [620, 549] width 224 height 37
type input "[PERSON_NAME]"
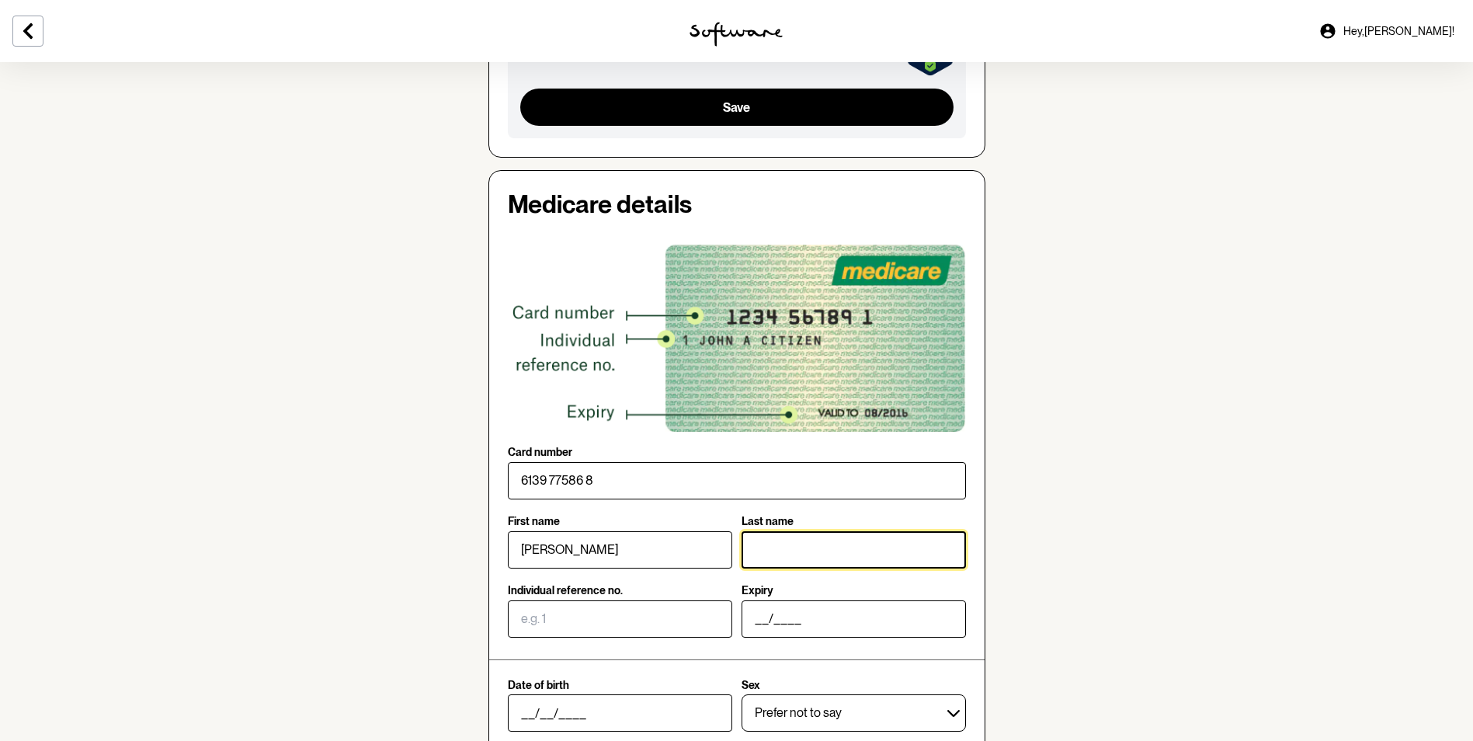
click at [853, 551] on input "Last name" at bounding box center [853, 549] width 224 height 37
type input "[PERSON_NAME]"
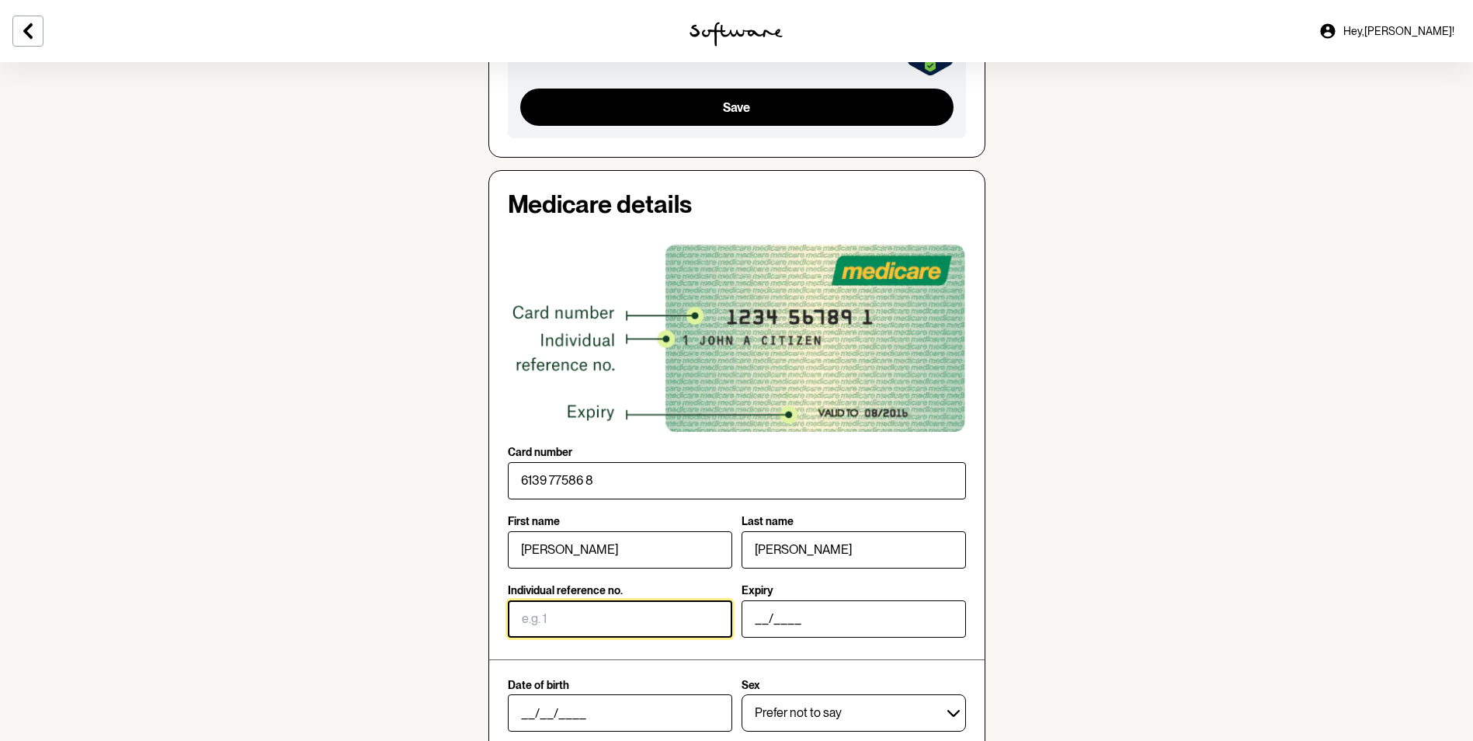
click at [634, 626] on input "Individual reference no." at bounding box center [620, 618] width 224 height 37
drag, startPoint x: 726, startPoint y: 612, endPoint x: 756, endPoint y: 619, distance: 31.1
click at [731, 612] on input "Individual reference no." at bounding box center [620, 618] width 224 height 37
type input "4"
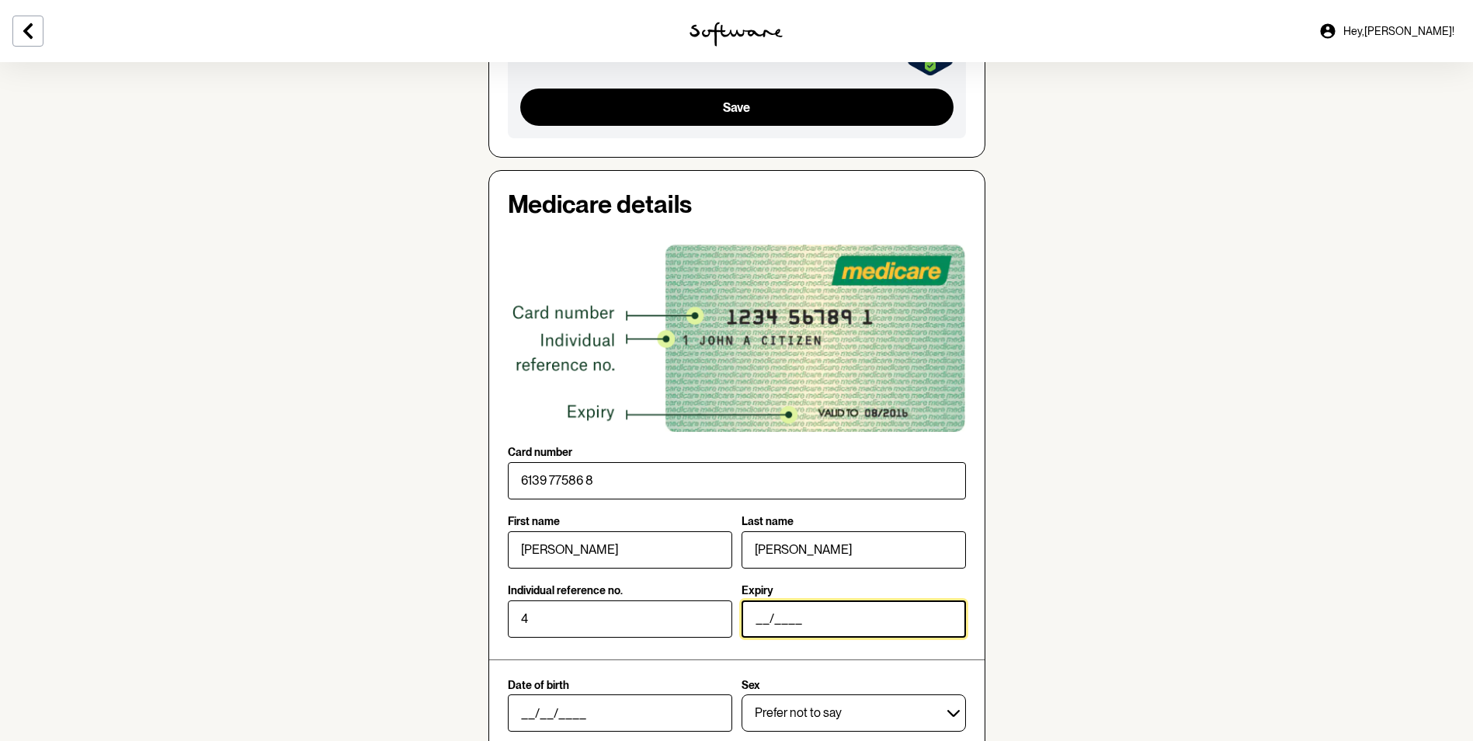
click at [784, 626] on input "__/____" at bounding box center [853, 618] width 224 height 37
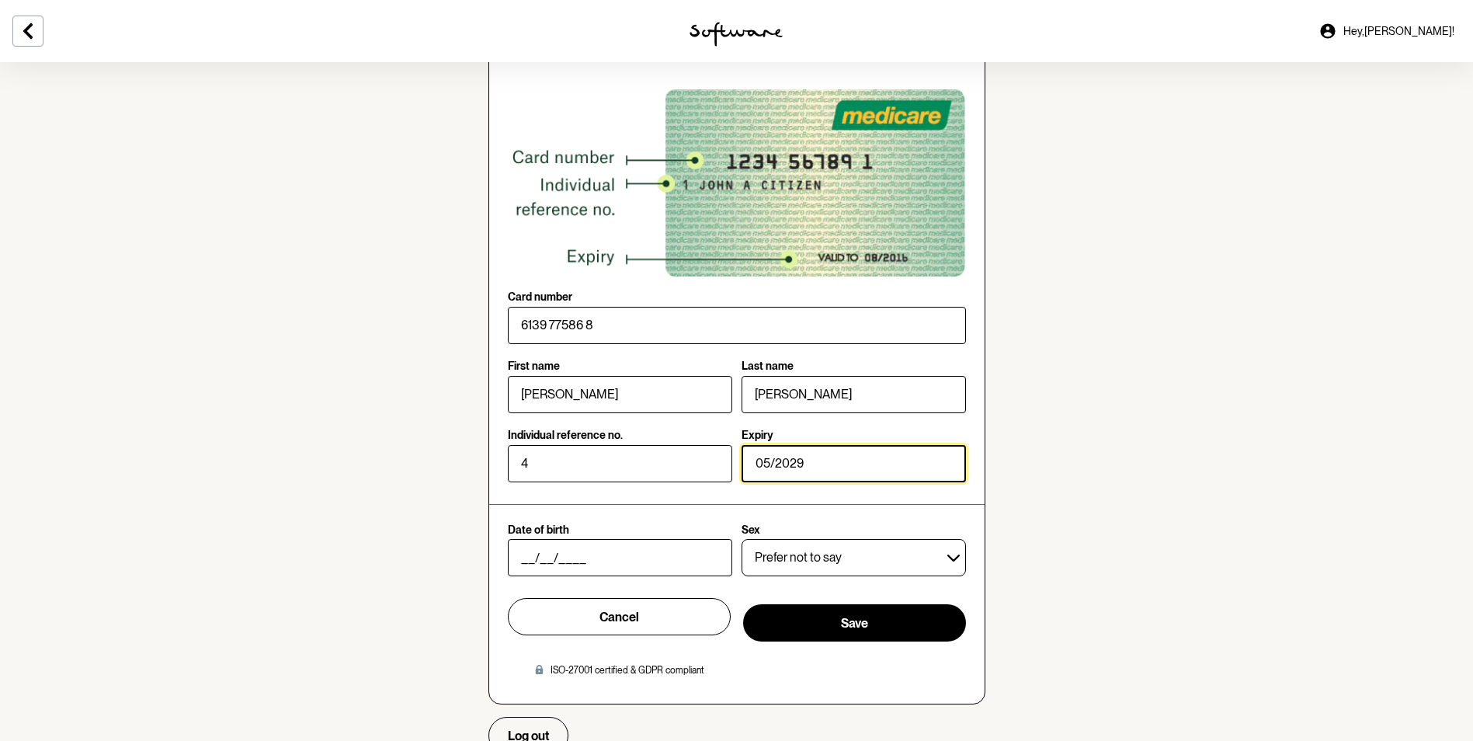
type input "05/2029"
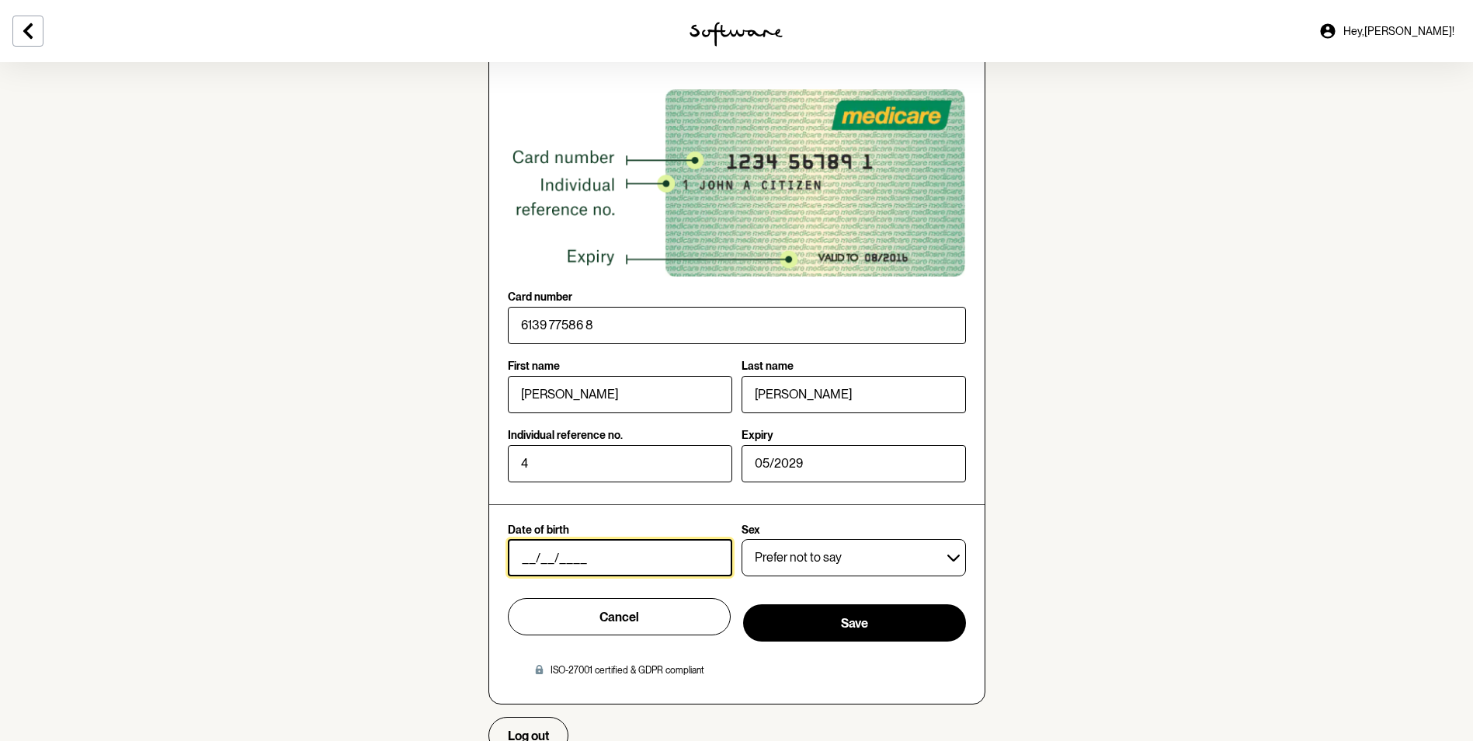
click at [598, 556] on input "__/__/____" at bounding box center [620, 557] width 224 height 37
type input "[DATE]"
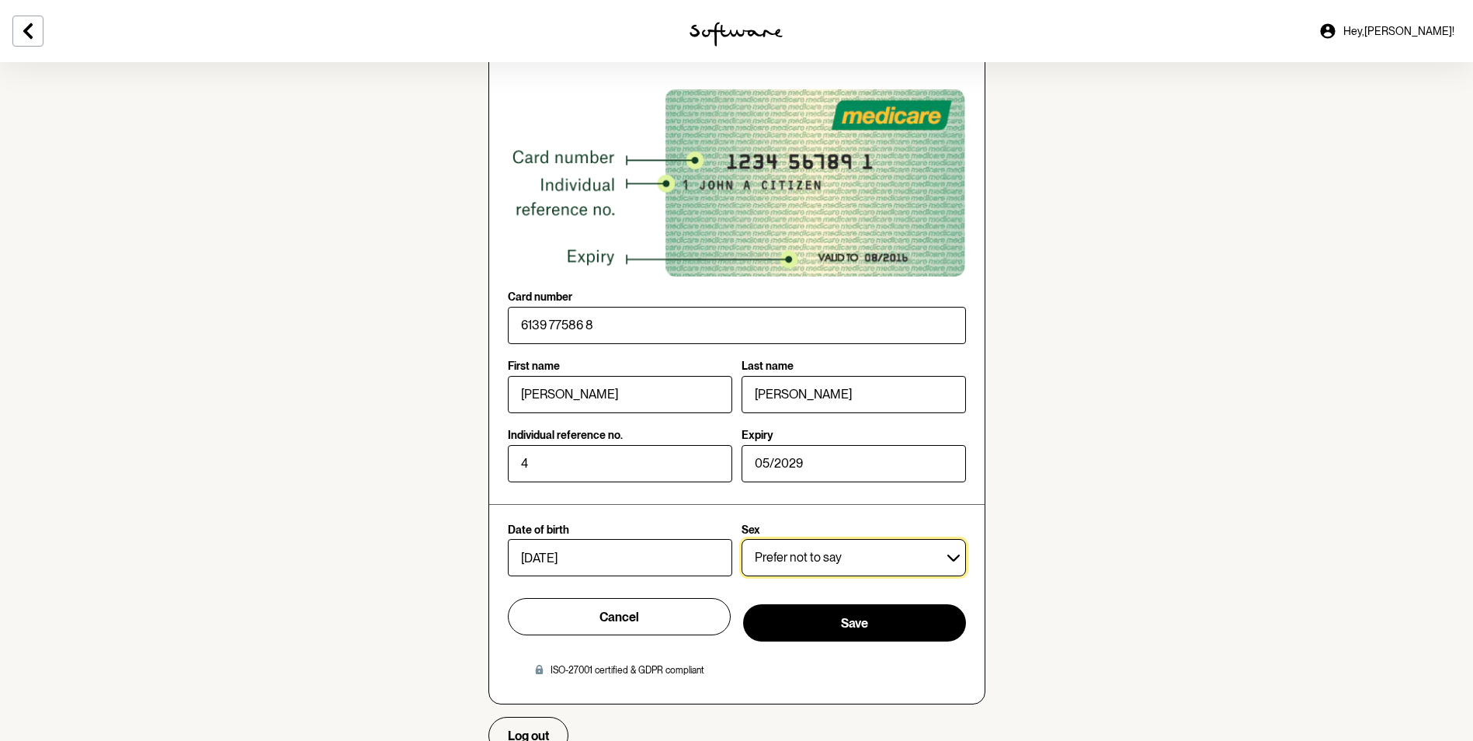
click at [794, 546] on select "[DEMOGRAPHIC_DATA] [DEMOGRAPHIC_DATA] Other Prefer not to say" at bounding box center [853, 557] width 224 height 37
select select "F"
click at [741, 539] on select "[DEMOGRAPHIC_DATA] [DEMOGRAPHIC_DATA] Other Prefer not to say" at bounding box center [853, 557] width 224 height 37
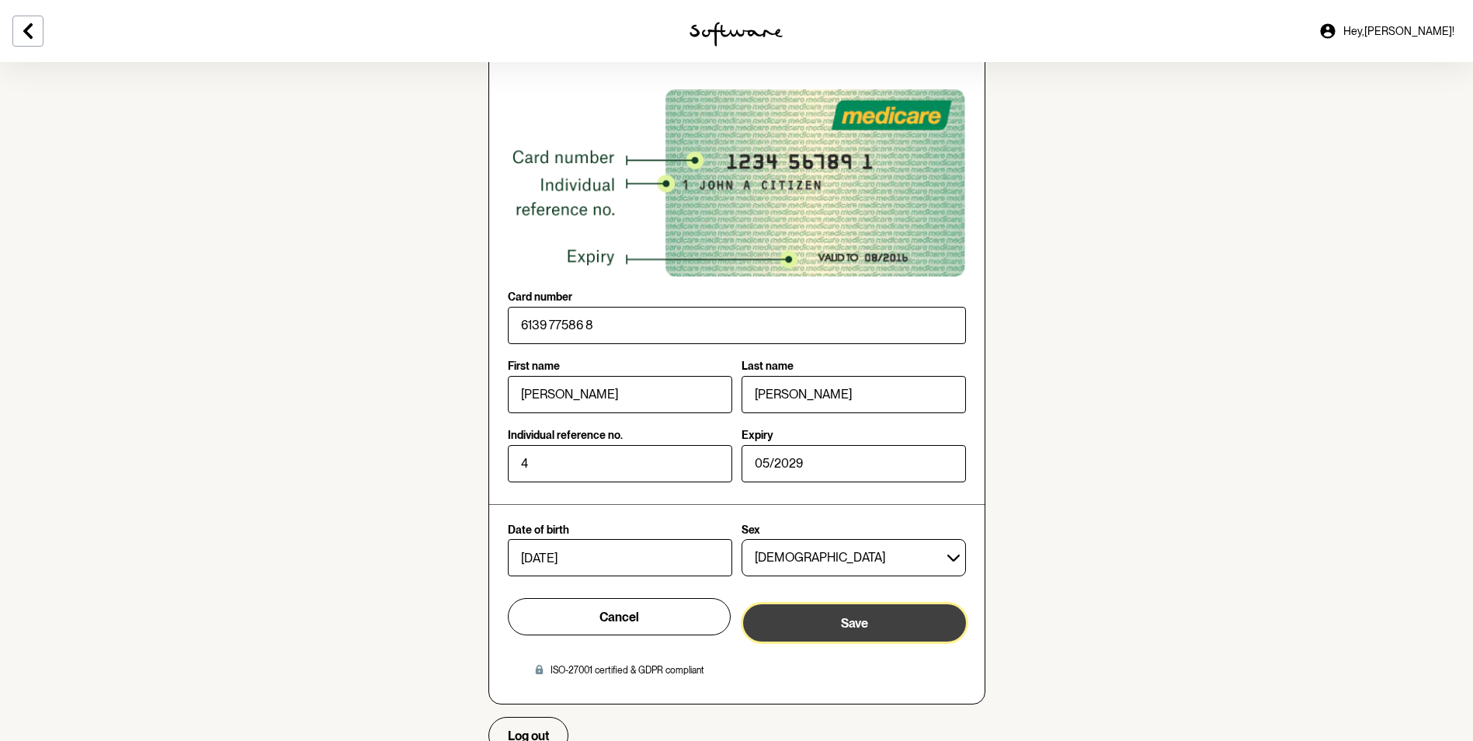
click at [822, 626] on button "Save" at bounding box center [854, 622] width 223 height 37
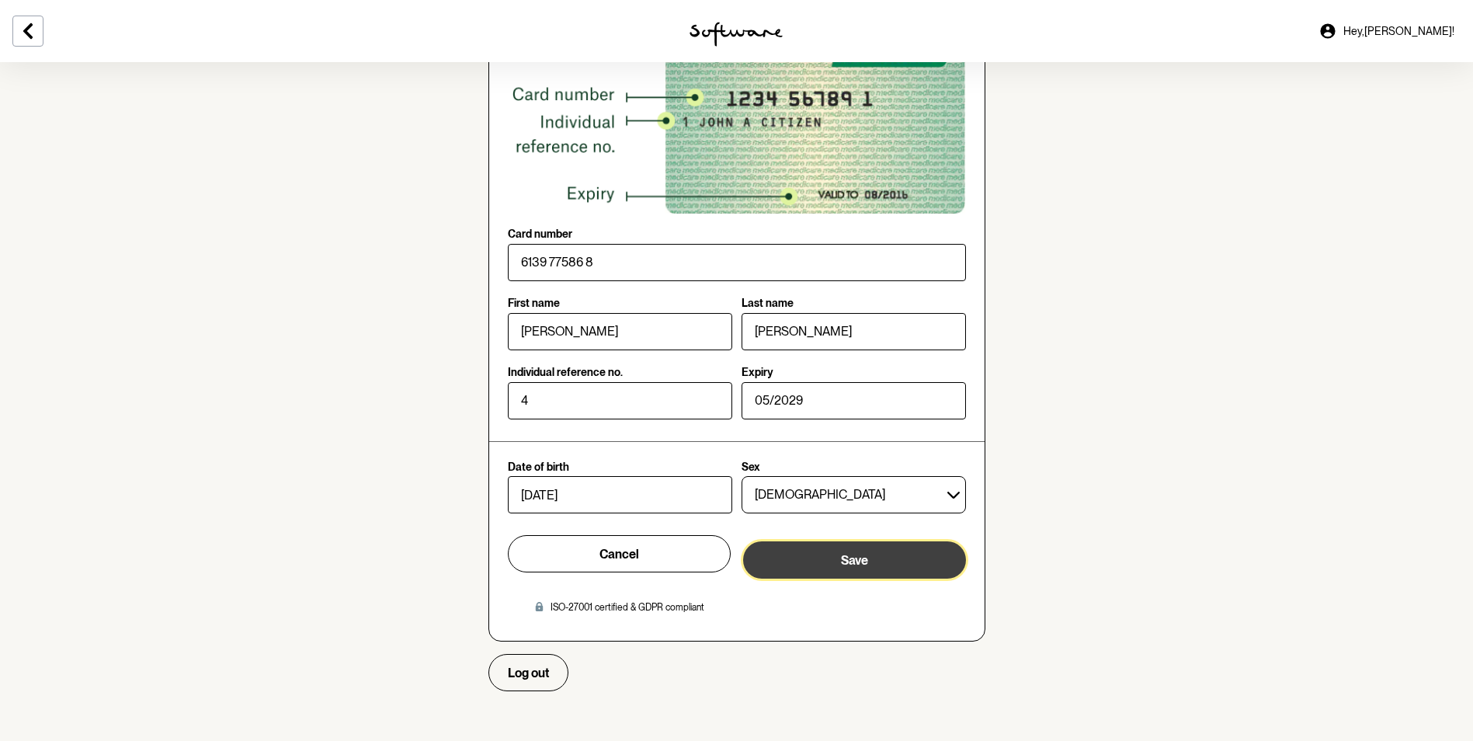
click at [857, 561] on span "Save" at bounding box center [854, 560] width 27 height 15
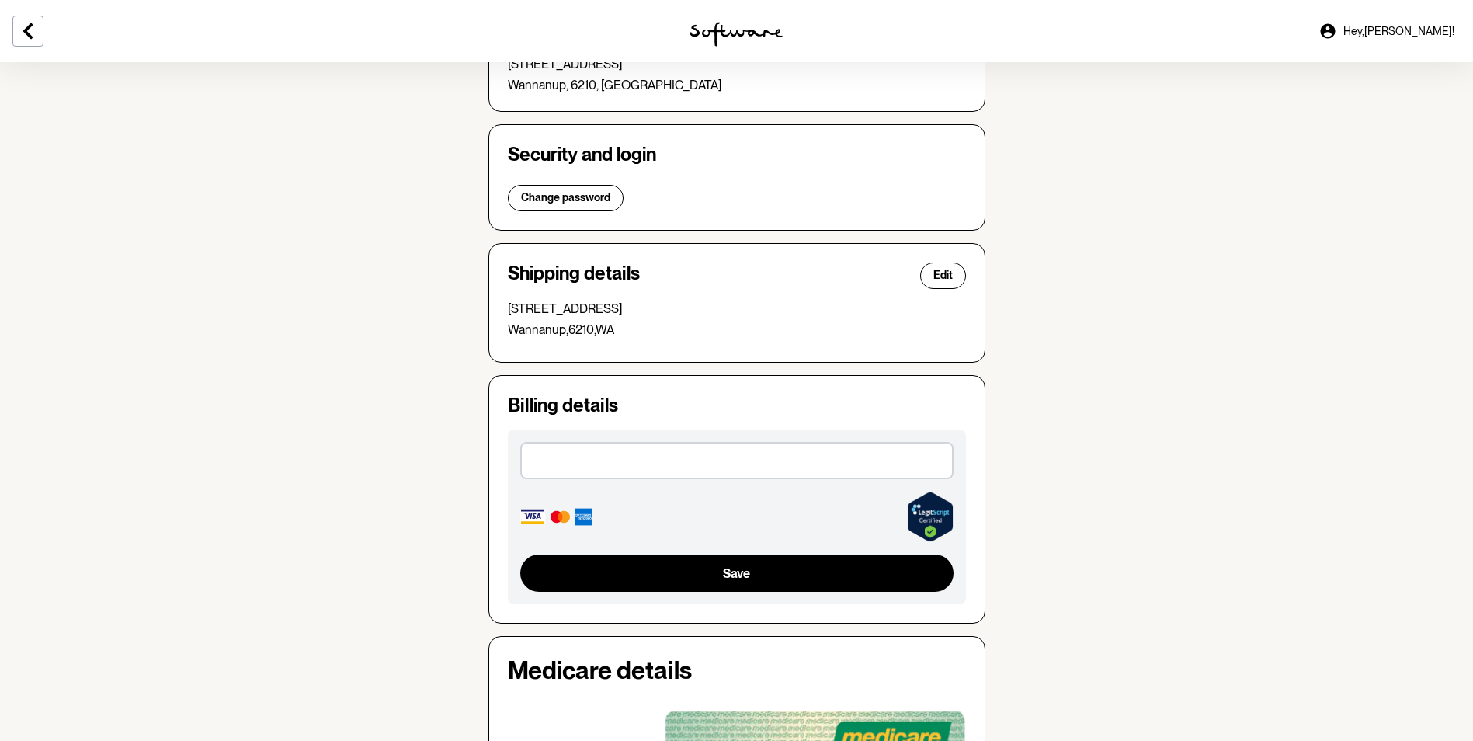
scroll to position [310, 0]
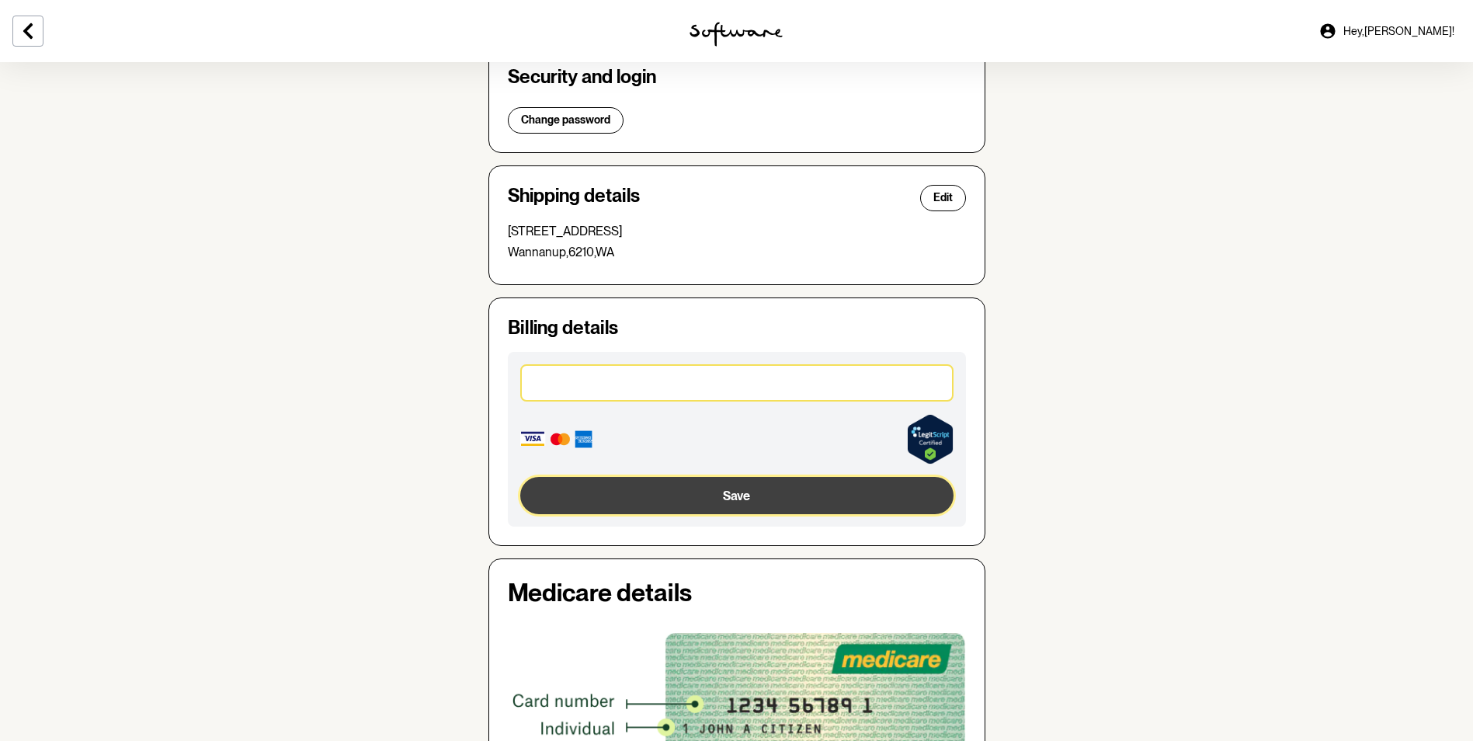
click at [720, 492] on button "Save" at bounding box center [736, 495] width 433 height 37
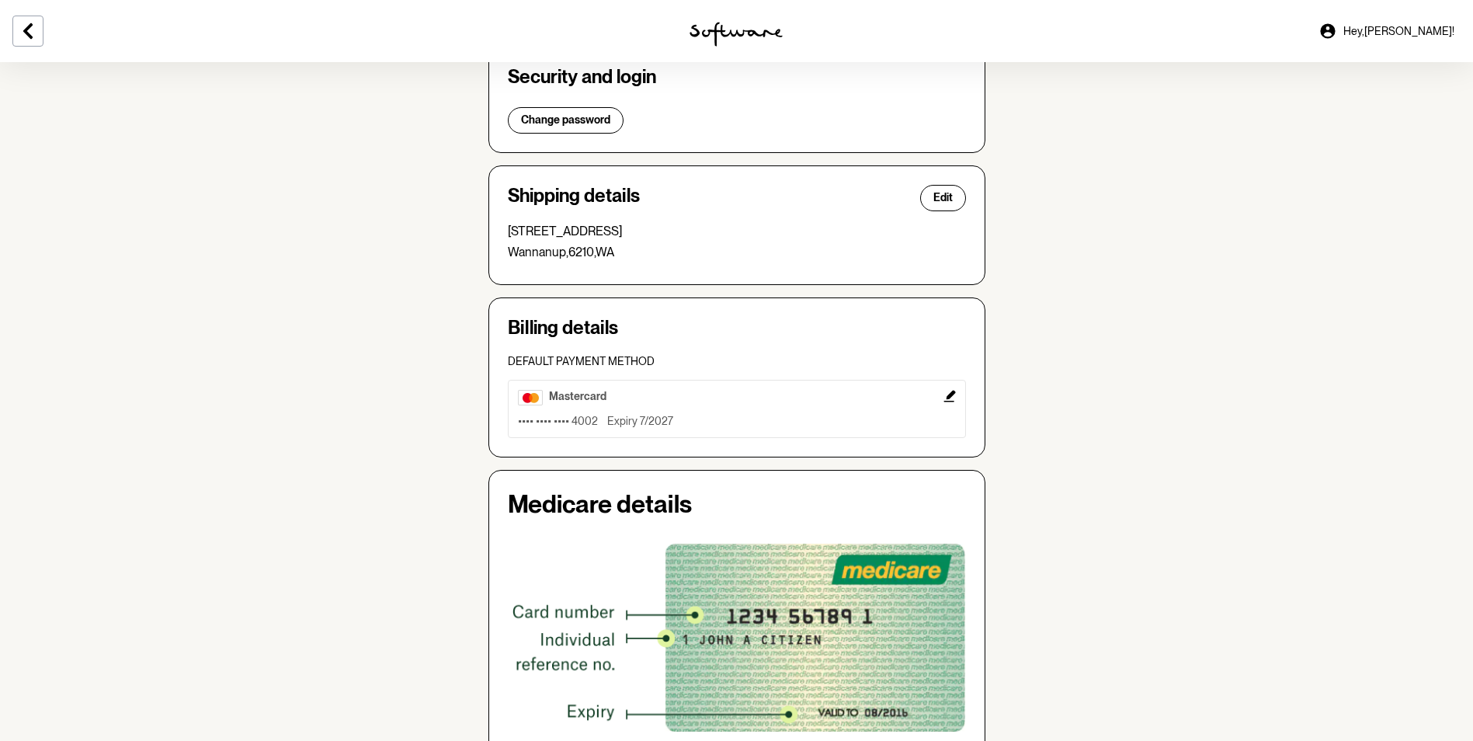
scroll to position [0, 0]
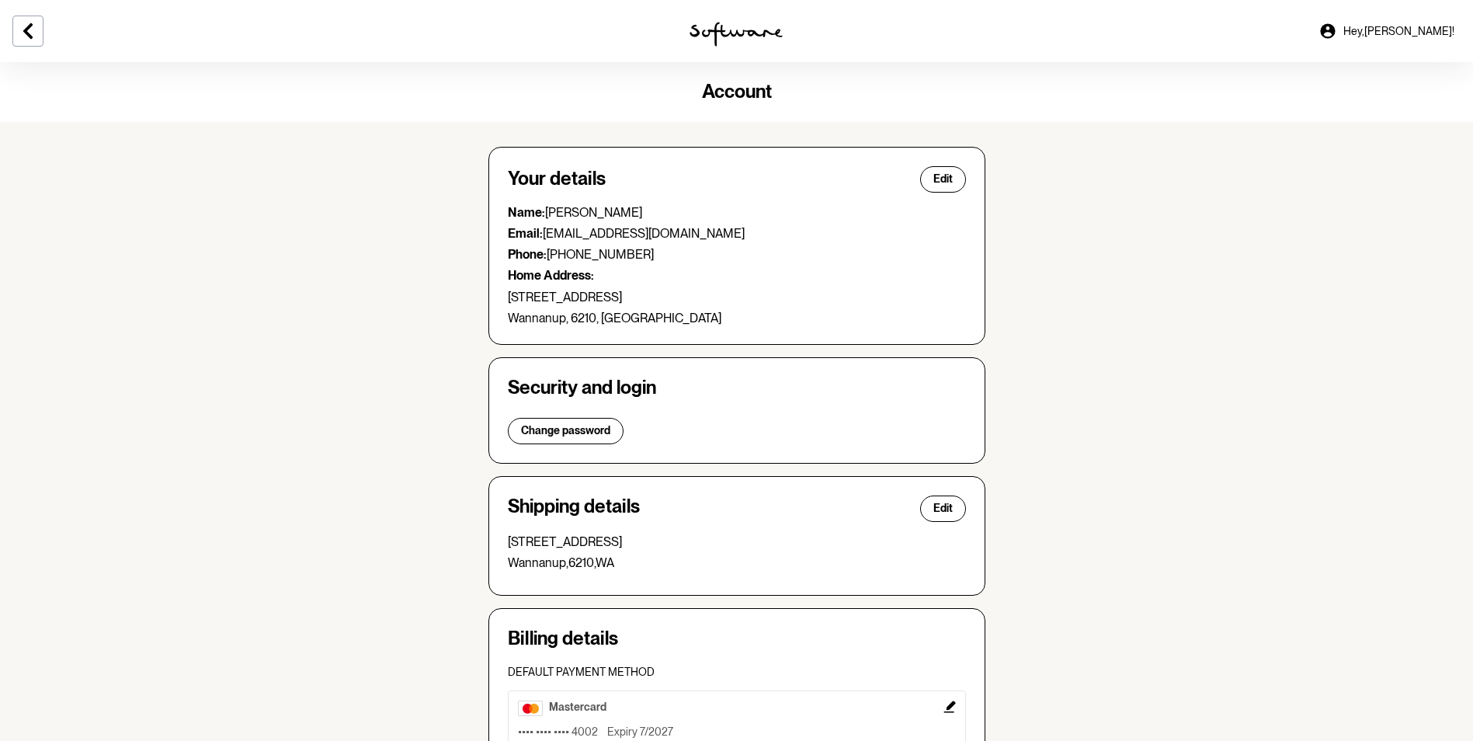
click at [1424, 37] on span "Hey, [PERSON_NAME] !" at bounding box center [1398, 31] width 111 height 13
click at [25, 33] on icon at bounding box center [28, 31] width 19 height 19
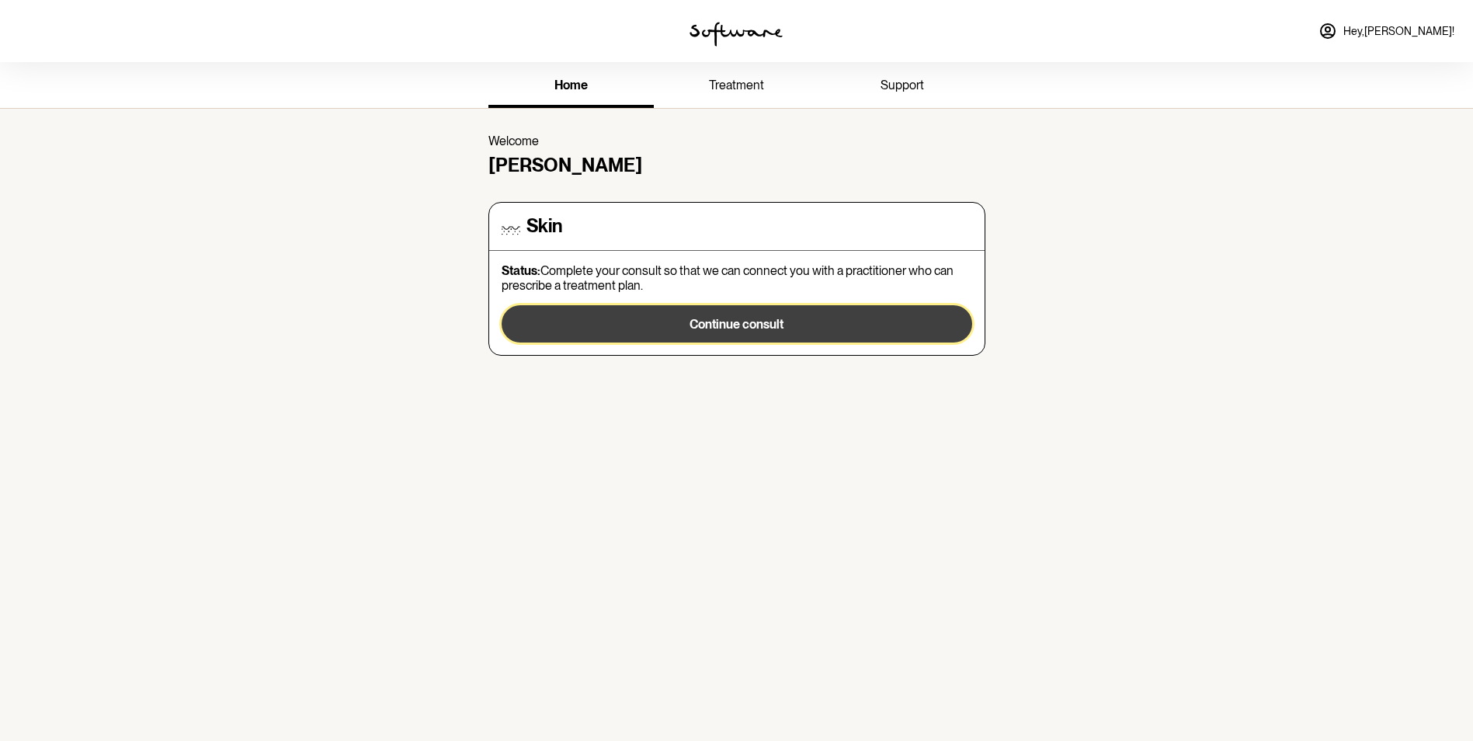
click at [706, 321] on span "Continue consult" at bounding box center [736, 324] width 94 height 15
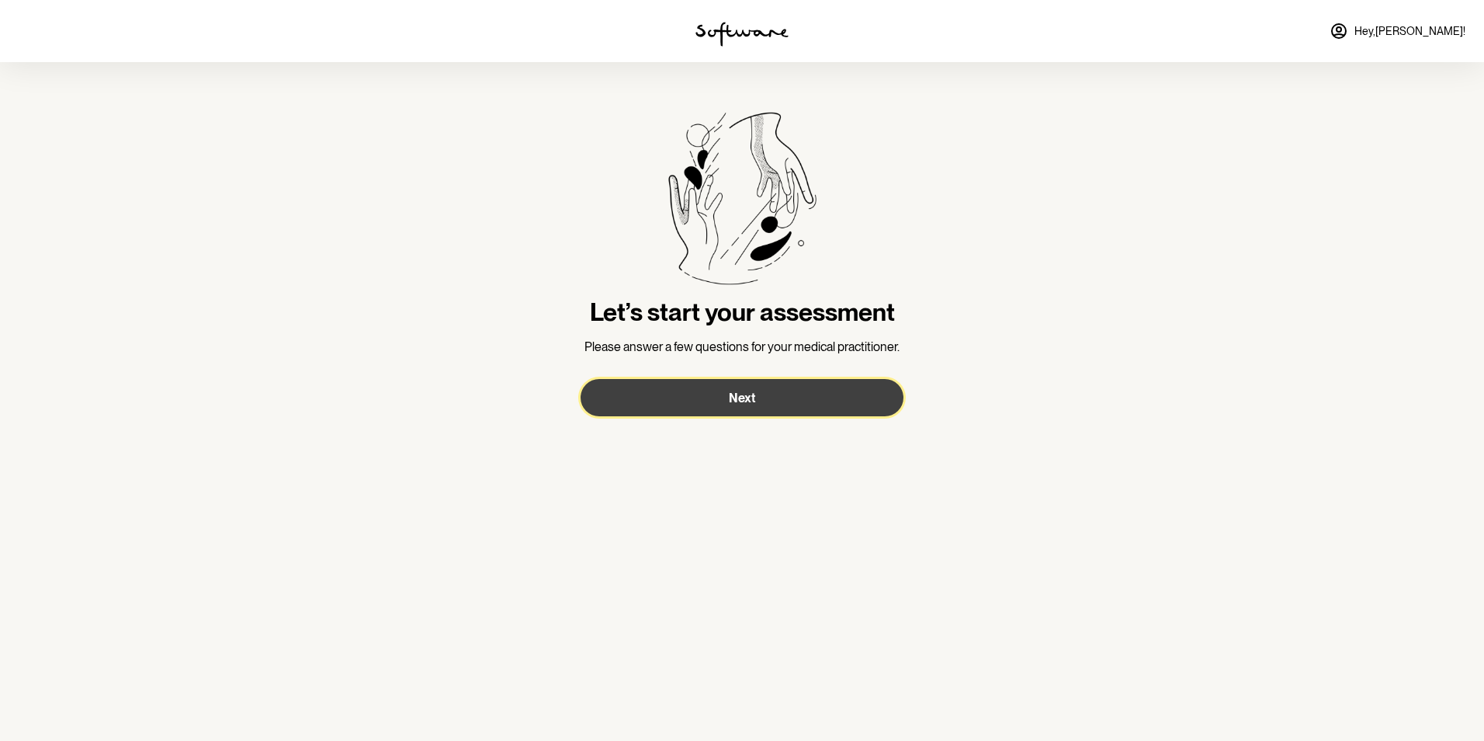
click at [762, 397] on button "Next" at bounding box center [742, 397] width 323 height 37
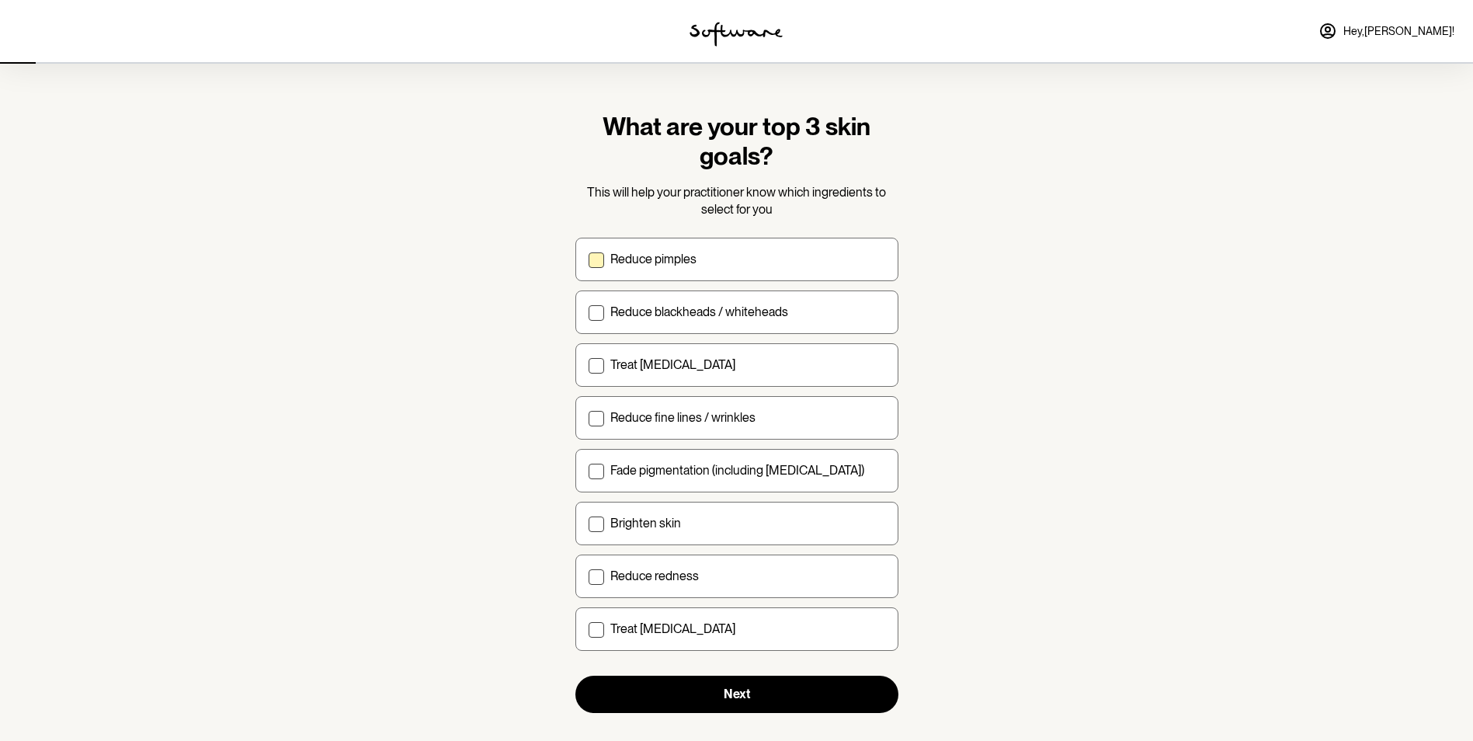
click at [593, 258] on span at bounding box center [596, 260] width 16 height 16
click at [588, 258] on input "Reduce pimples" at bounding box center [588, 258] width 1 height 1
checkbox input "true"
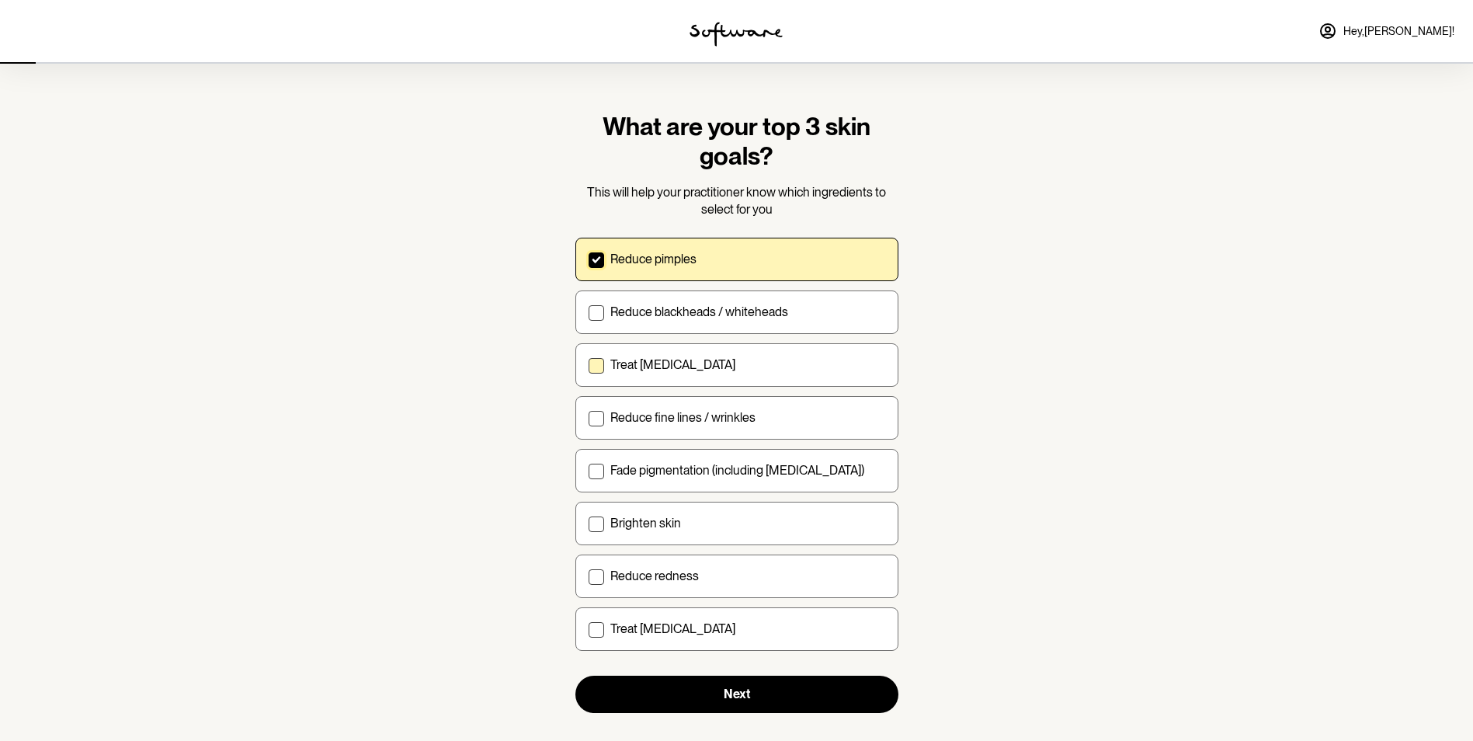
click at [595, 366] on span at bounding box center [596, 366] width 16 height 16
click at [588, 365] on input "Treat [MEDICAL_DATA]" at bounding box center [588, 364] width 1 height 1
checkbox input "true"
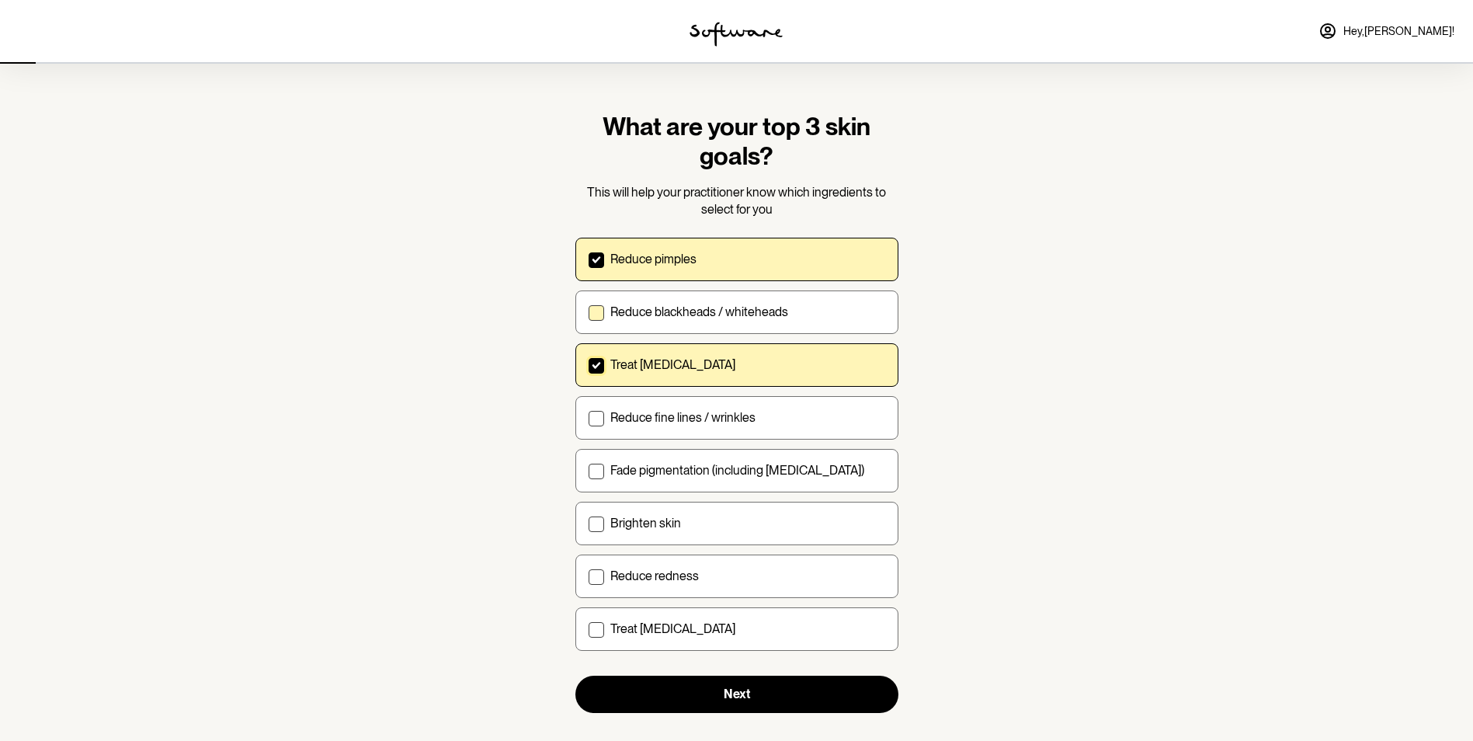
click at [598, 310] on span at bounding box center [596, 313] width 16 height 16
click at [588, 311] on input "Reduce blackheads / whiteheads" at bounding box center [588, 311] width 1 height 1
checkbox input "true"
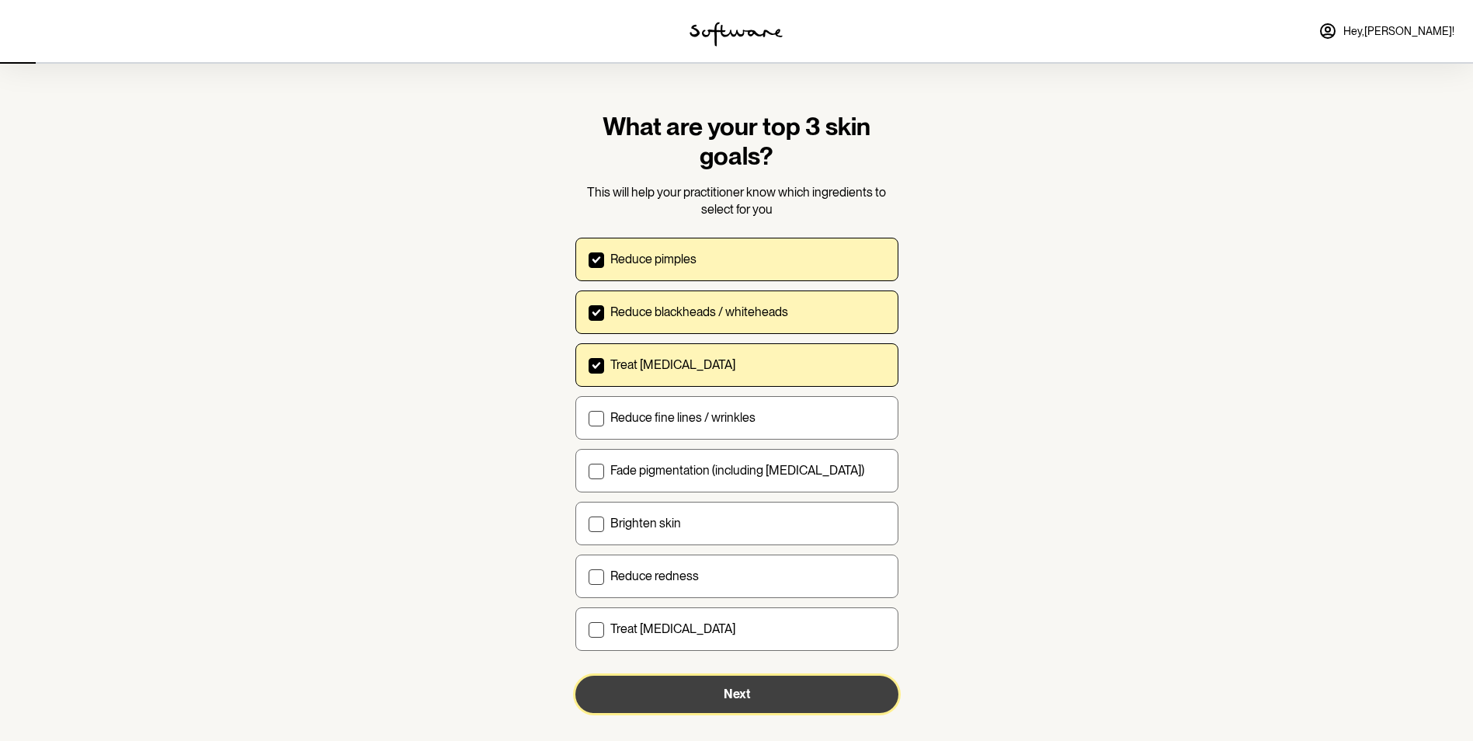
click at [738, 688] on span "Next" at bounding box center [736, 693] width 26 height 15
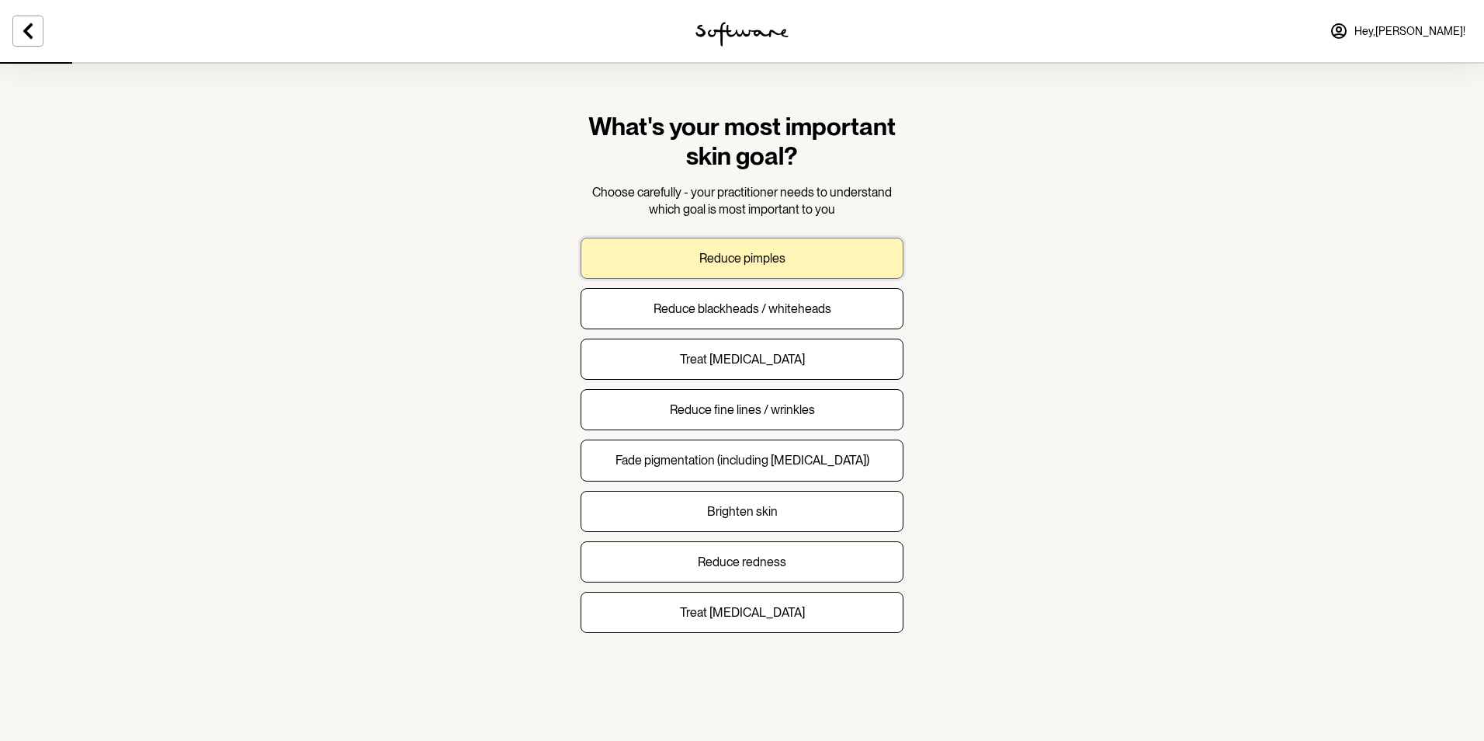
click at [738, 258] on p "Reduce pimples" at bounding box center [742, 258] width 86 height 15
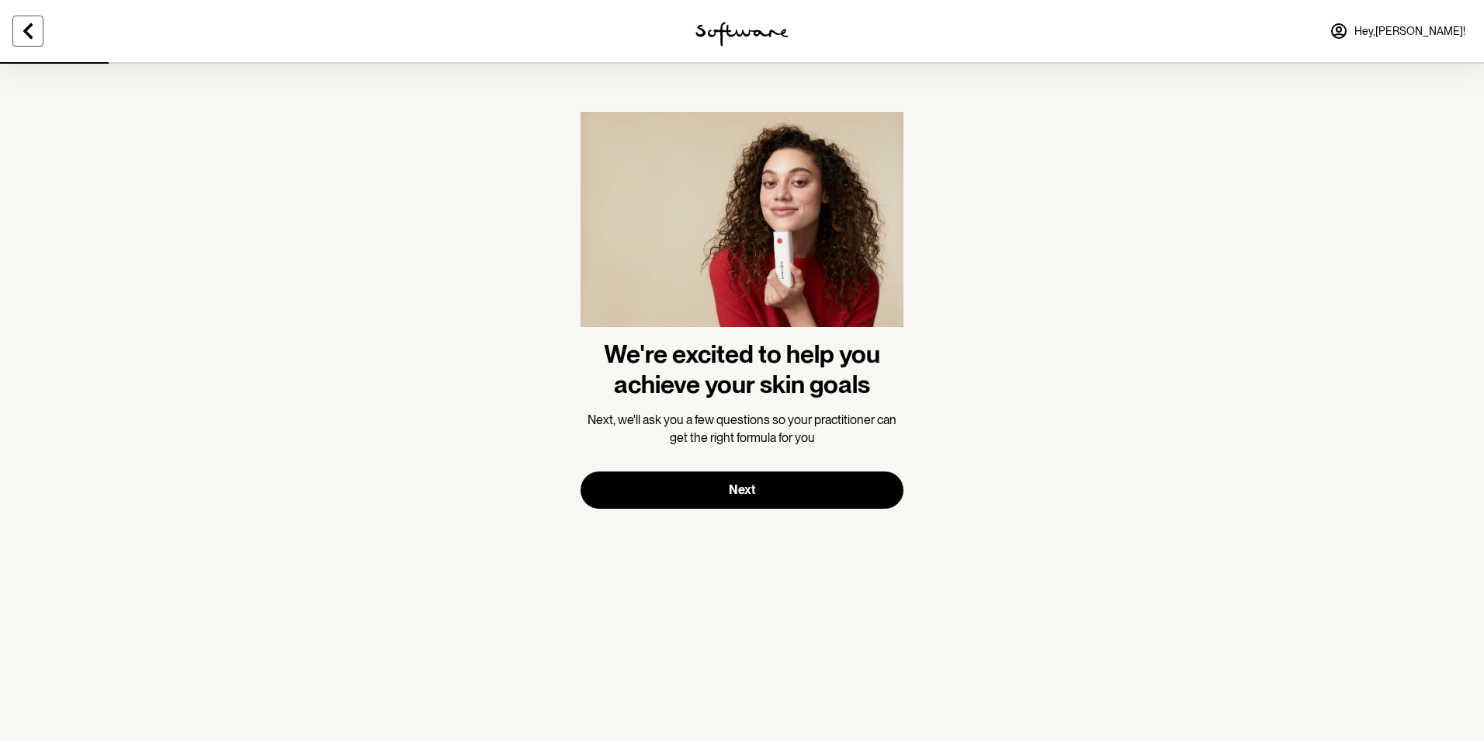
click at [26, 27] on icon at bounding box center [28, 31] width 19 height 19
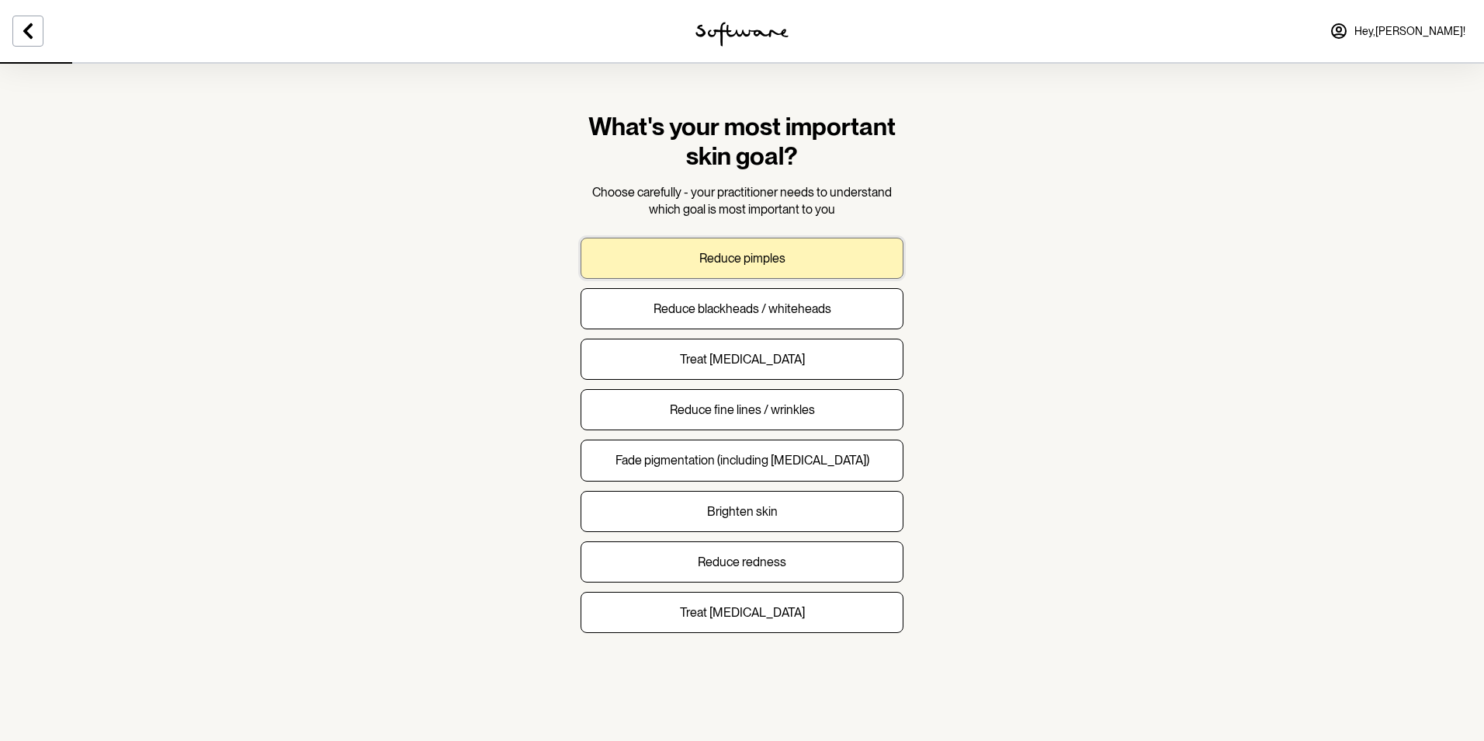
click at [748, 253] on p "Reduce pimples" at bounding box center [742, 258] width 86 height 15
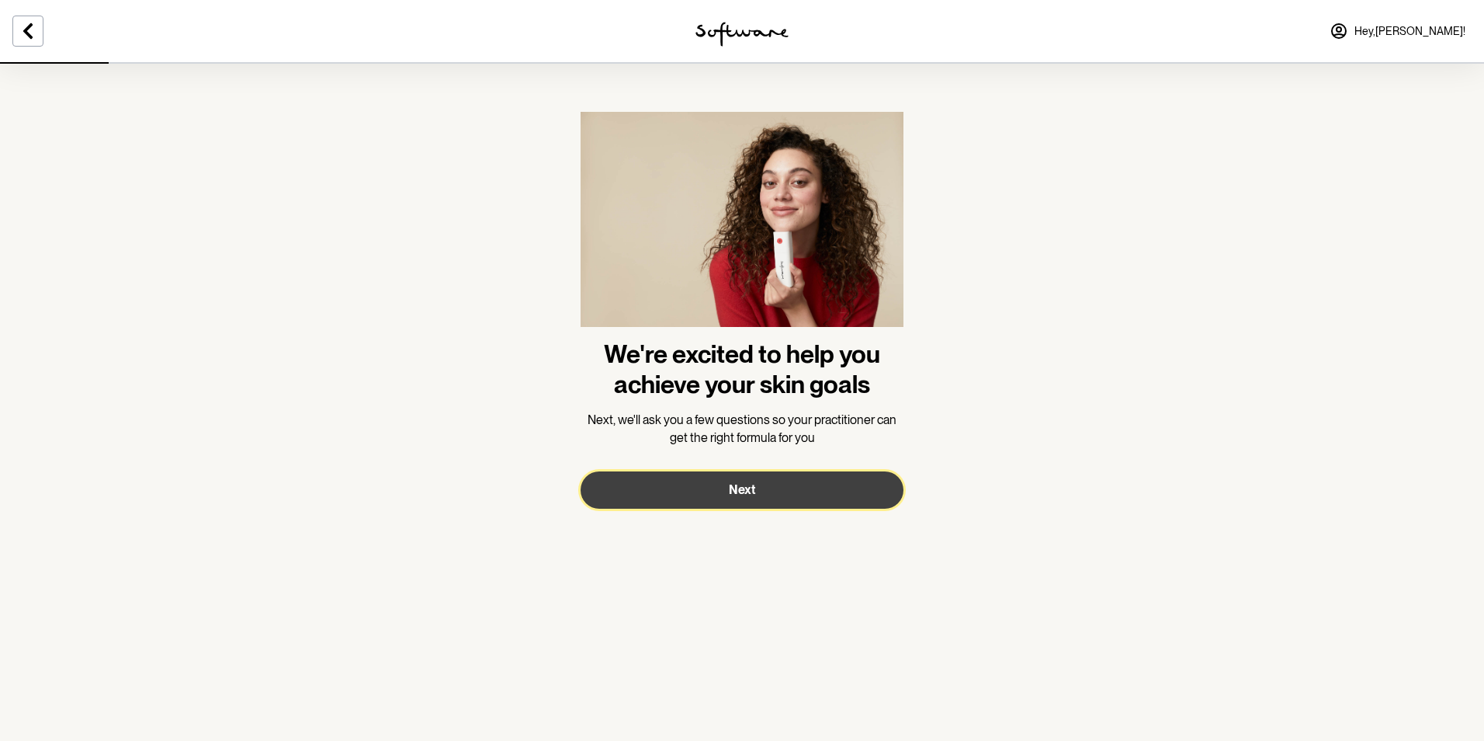
click at [750, 485] on span "Next" at bounding box center [742, 489] width 26 height 15
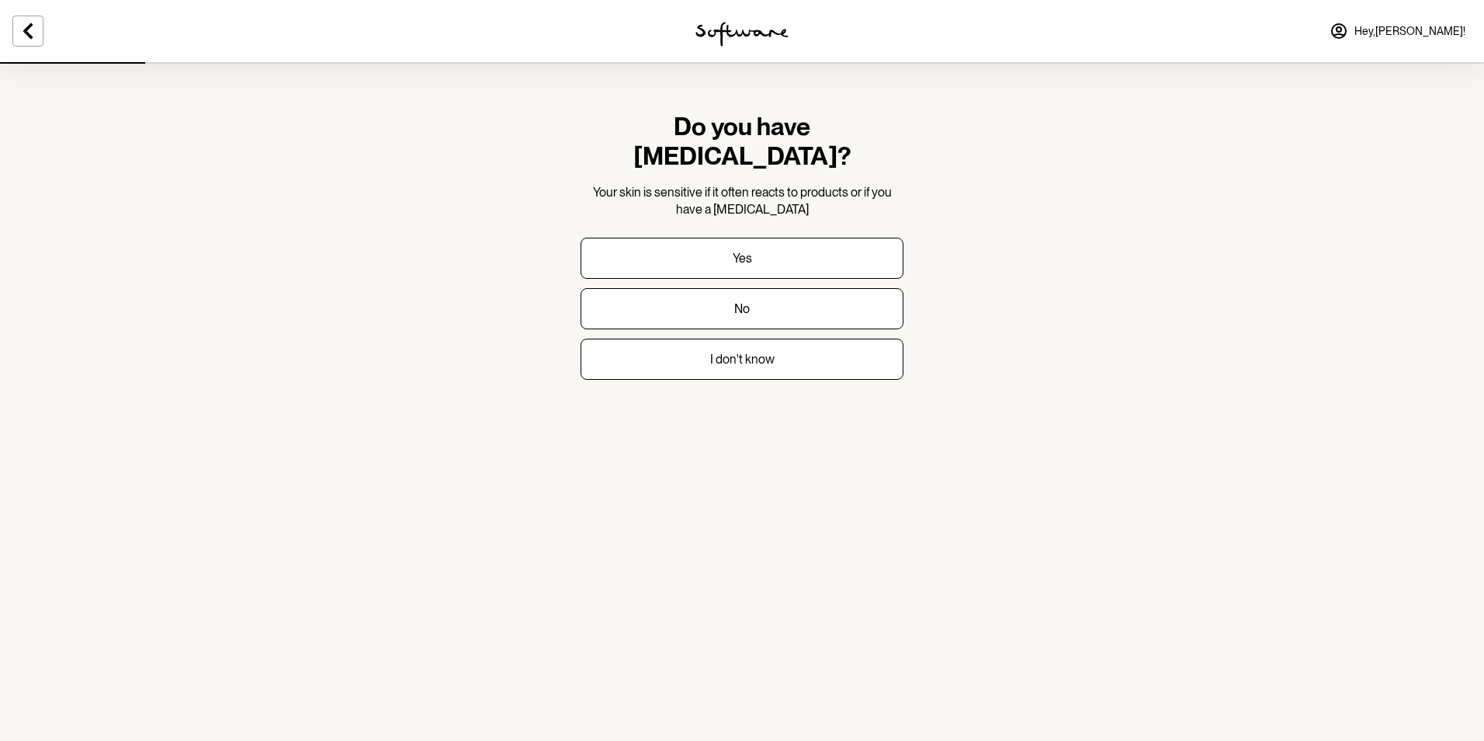
click at [1442, 28] on span "Hey, [PERSON_NAME] !" at bounding box center [1410, 31] width 111 height 13
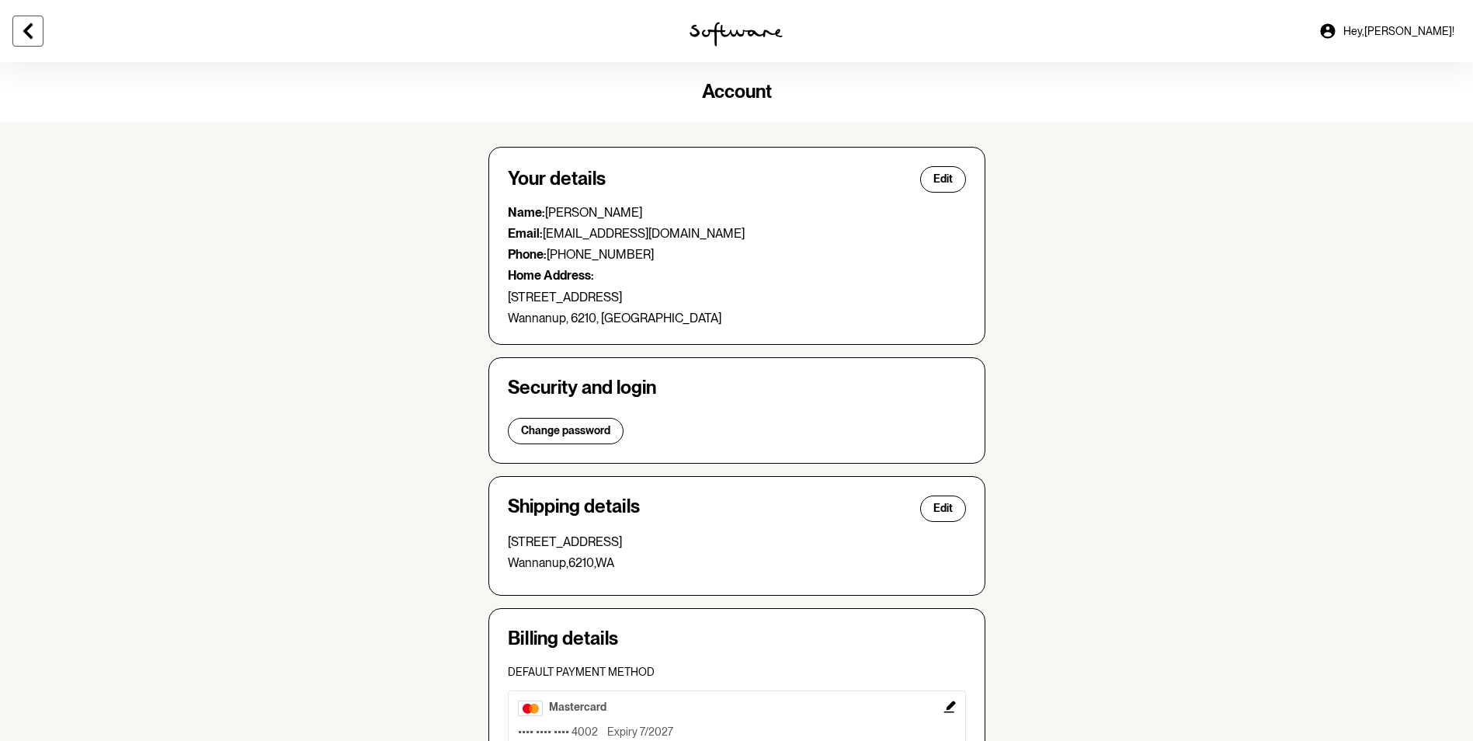
click at [23, 29] on icon at bounding box center [28, 31] width 19 height 19
